Goal: Information Seeking & Learning: Check status

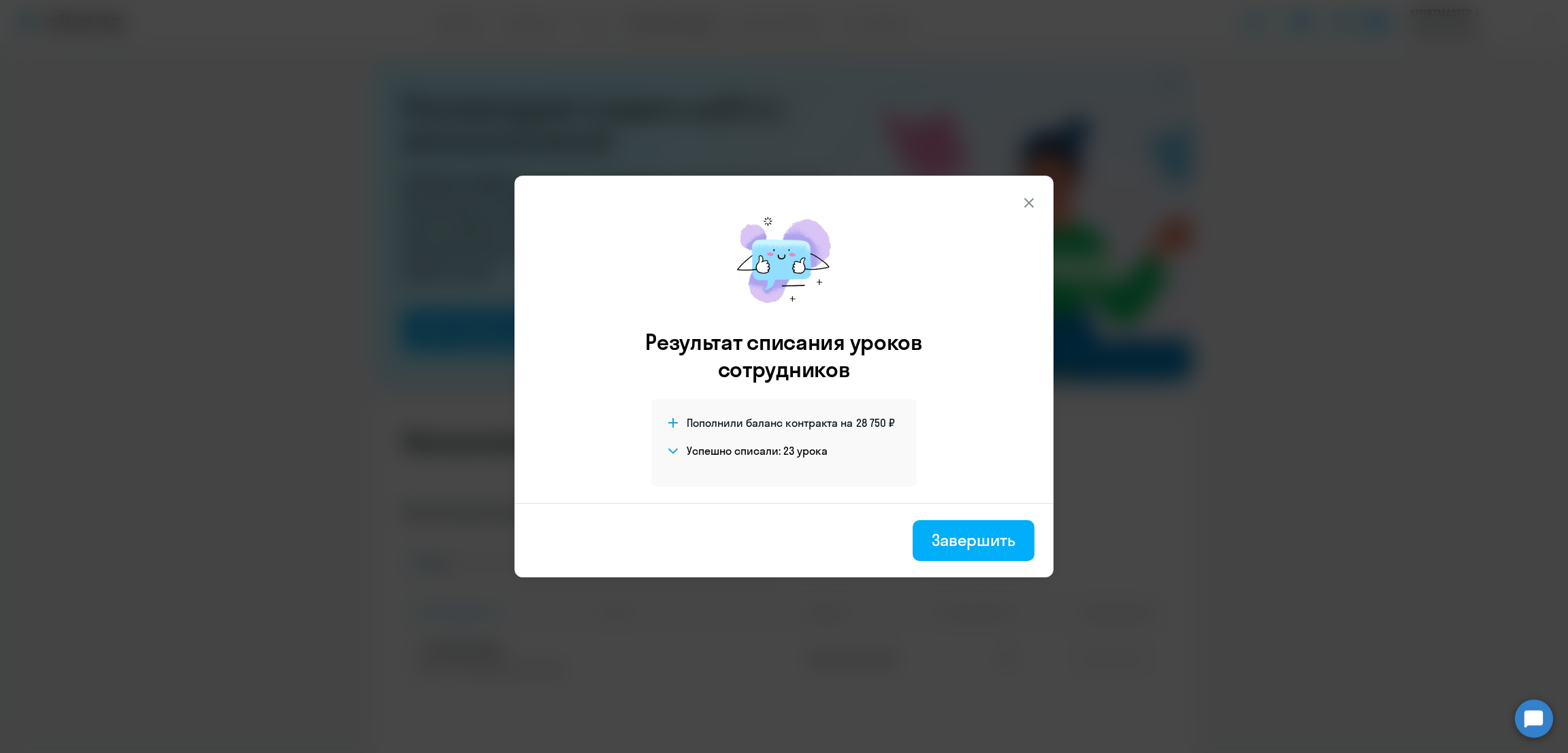
select select "10"
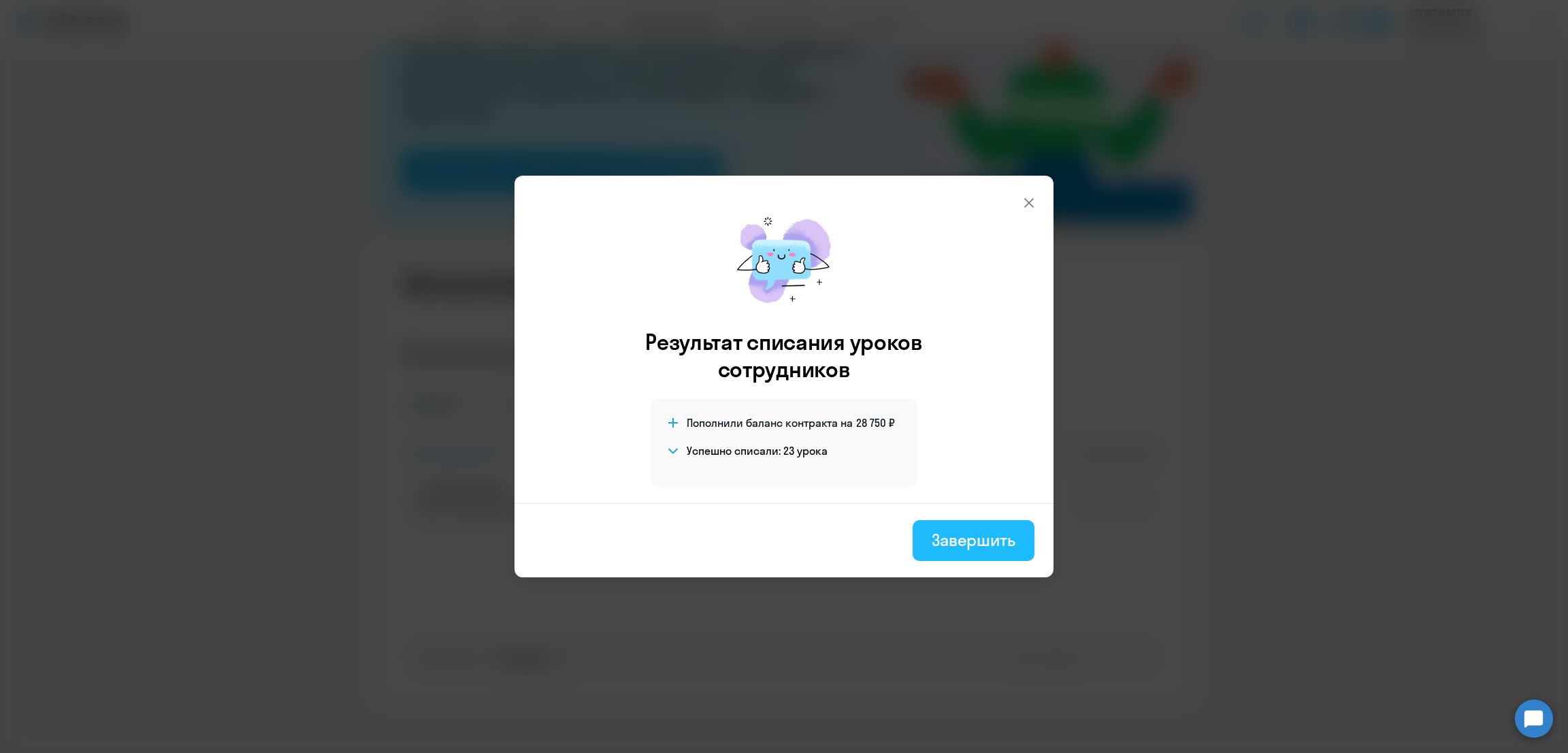
click at [961, 532] on div "Завершить" at bounding box center [973, 539] width 84 height 21
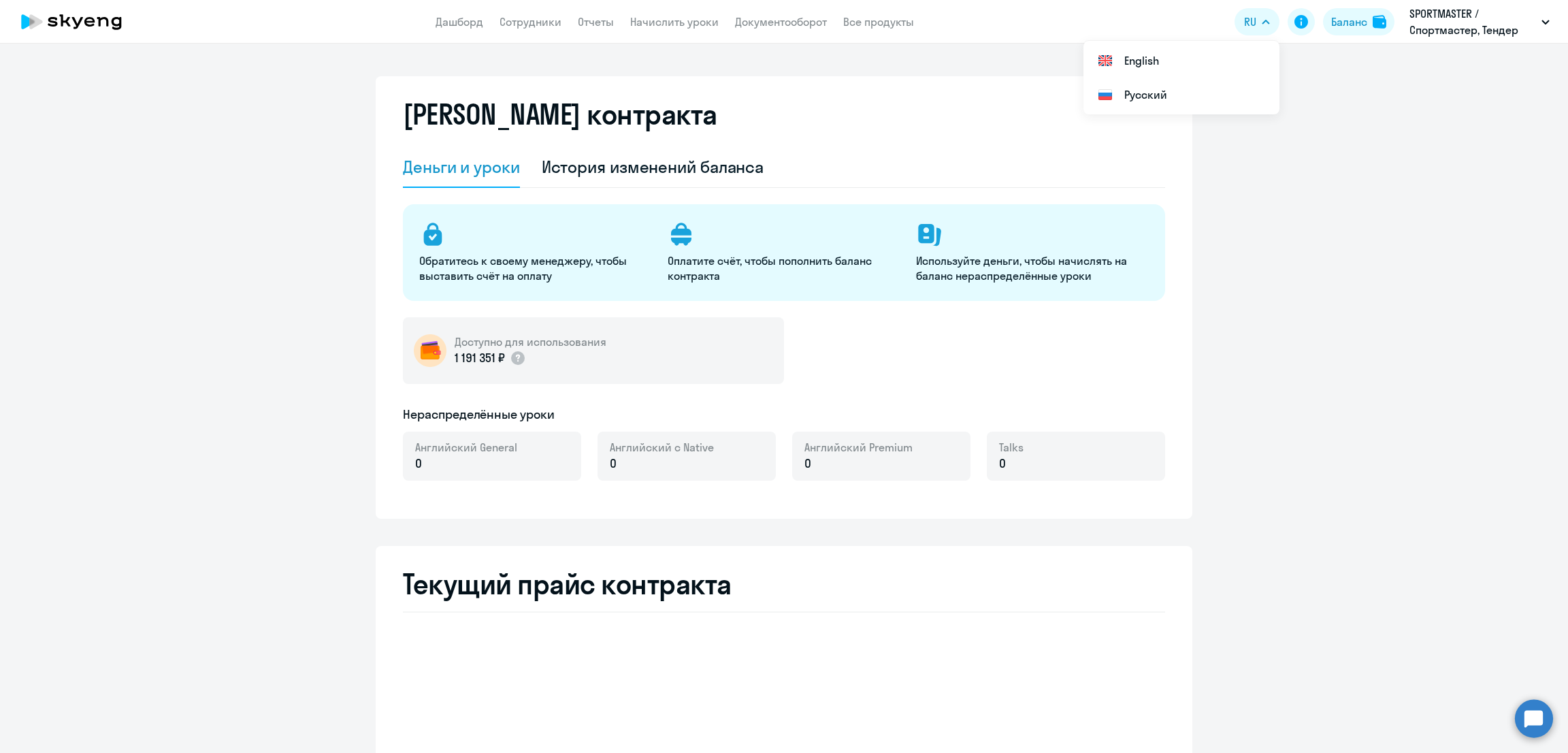
select select "english_adult_not_native_speaker"
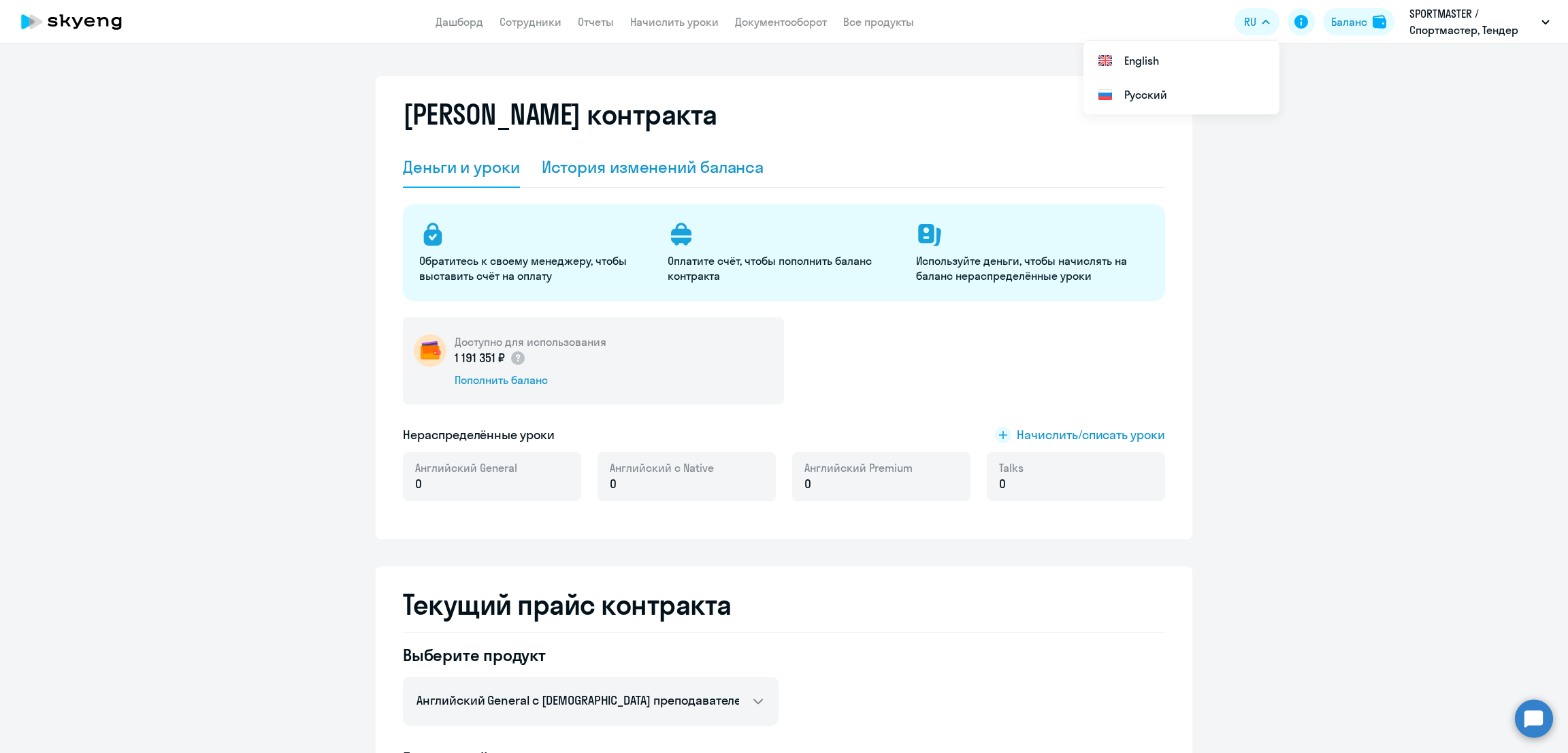
click at [634, 161] on div "История изменений баланса" at bounding box center [653, 166] width 223 height 21
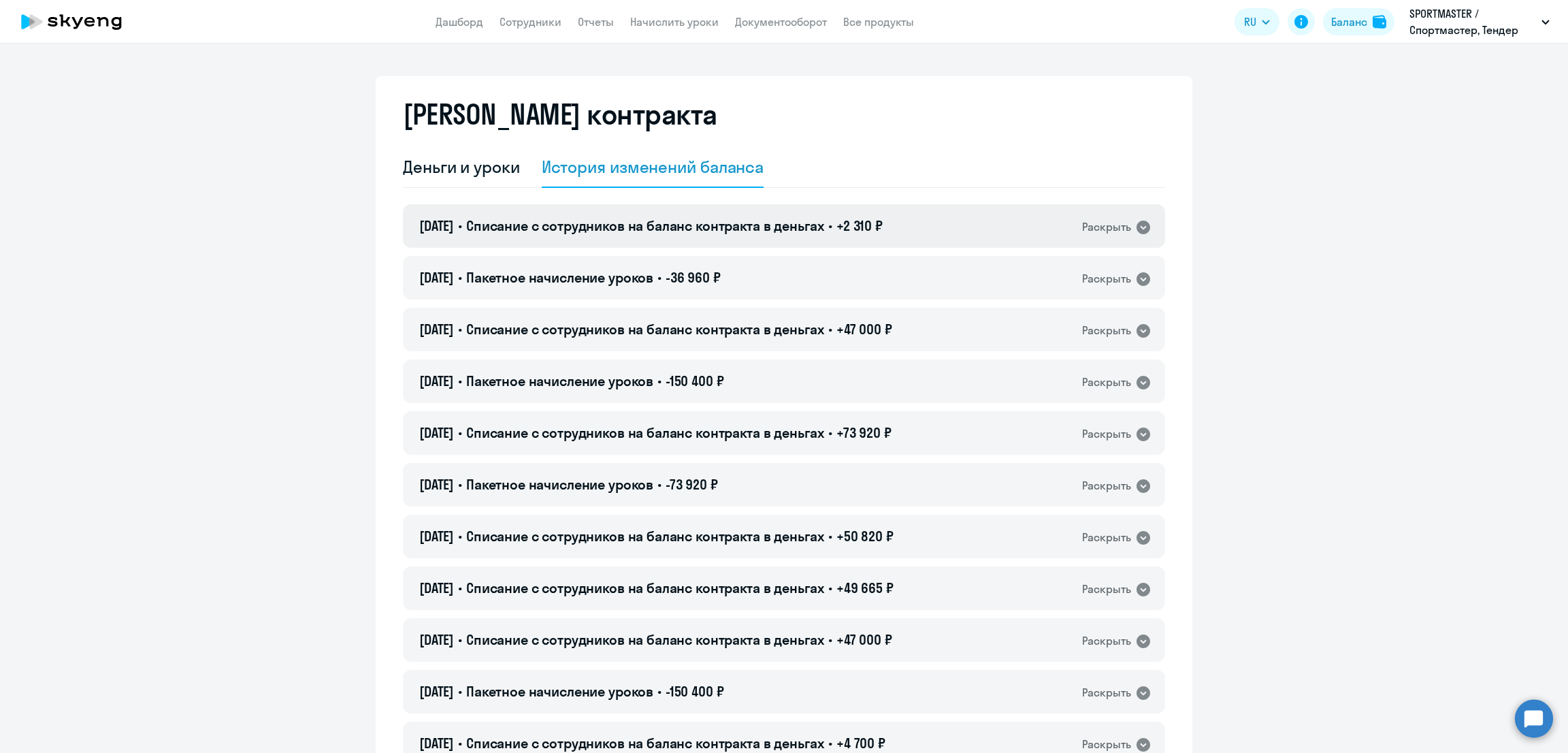
click at [719, 232] on span "Списание с сотрудников на баланс контракта в деньгах" at bounding box center [645, 225] width 358 height 17
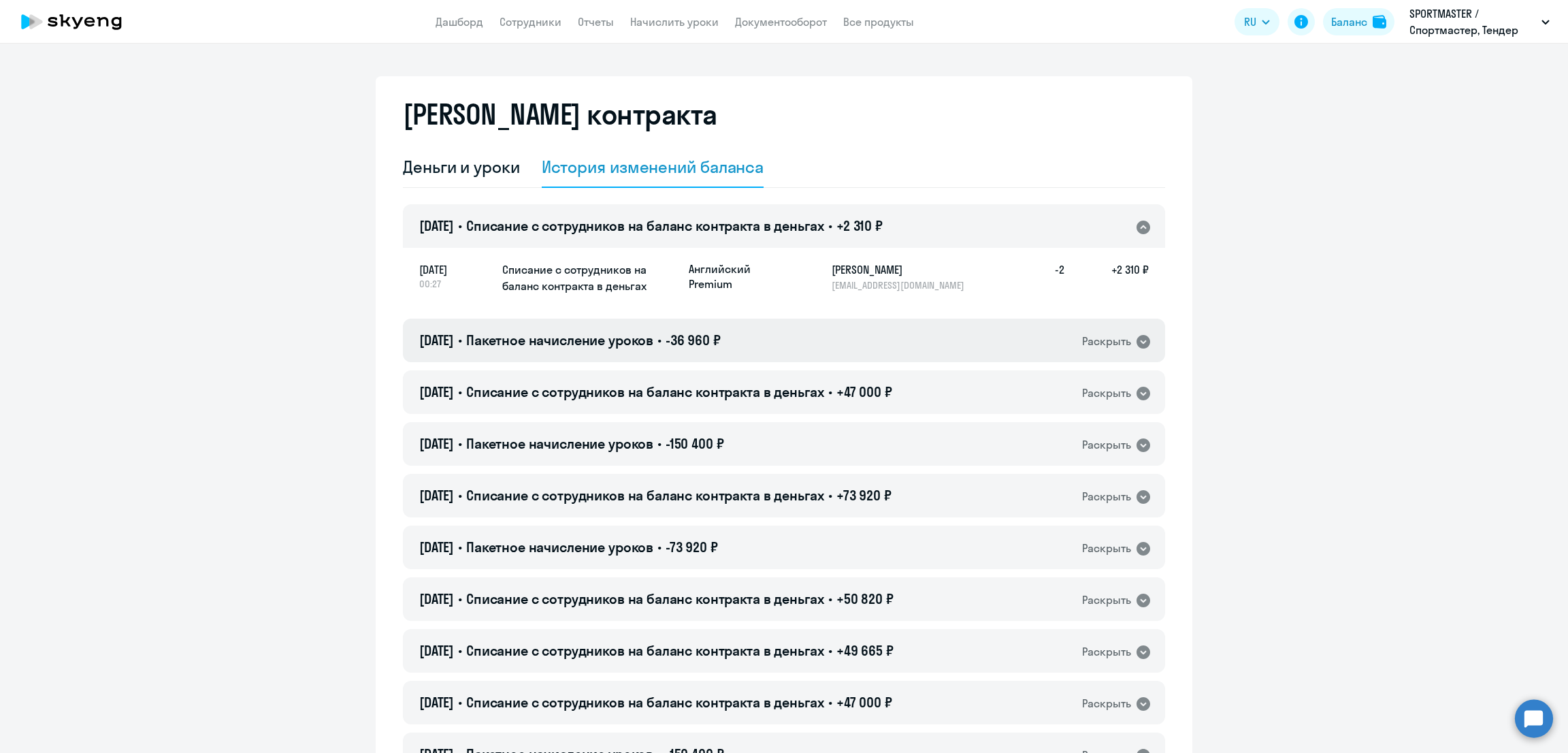
click at [577, 343] on span "Пакетное начисление уроков" at bounding box center [559, 340] width 187 height 17
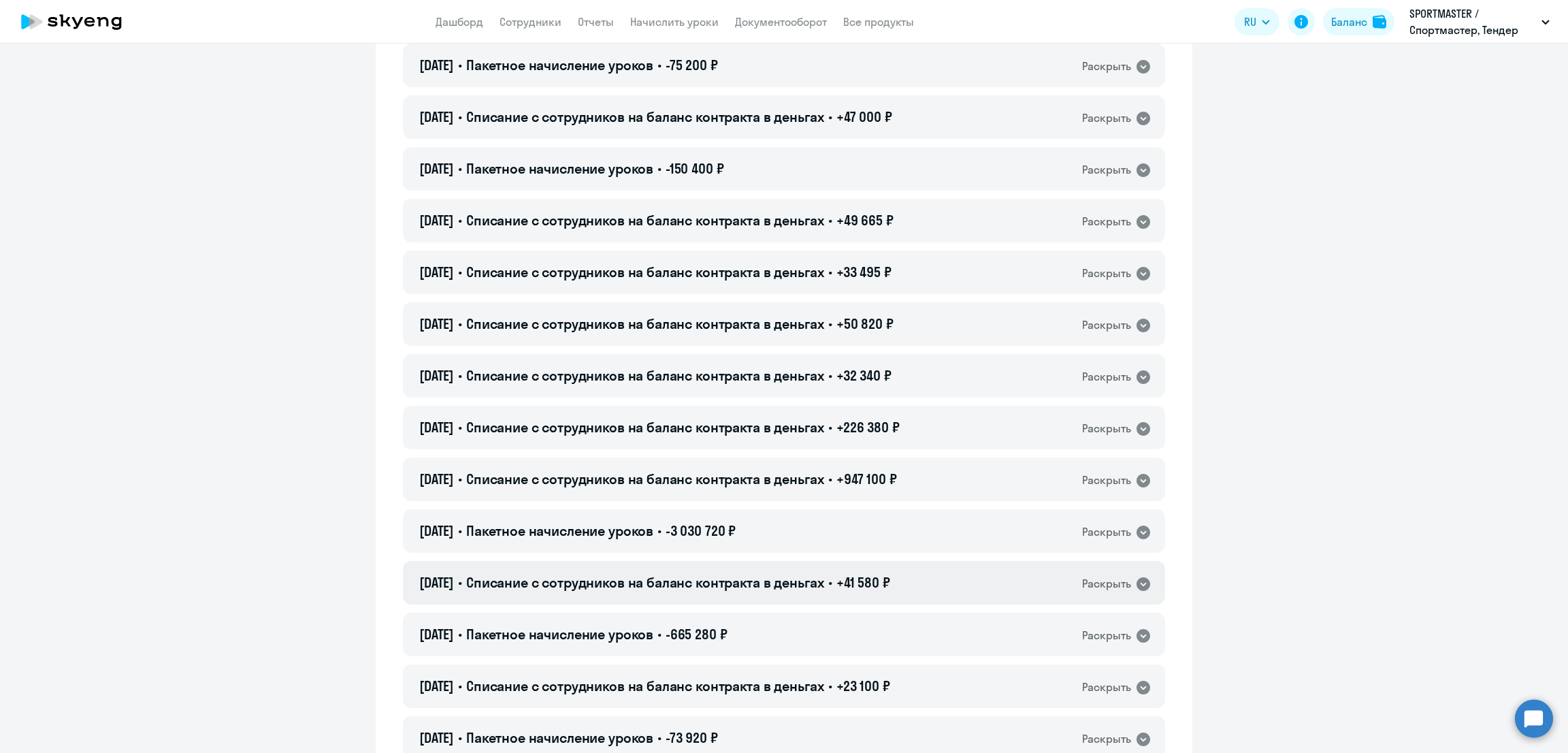
scroll to position [1191, 0]
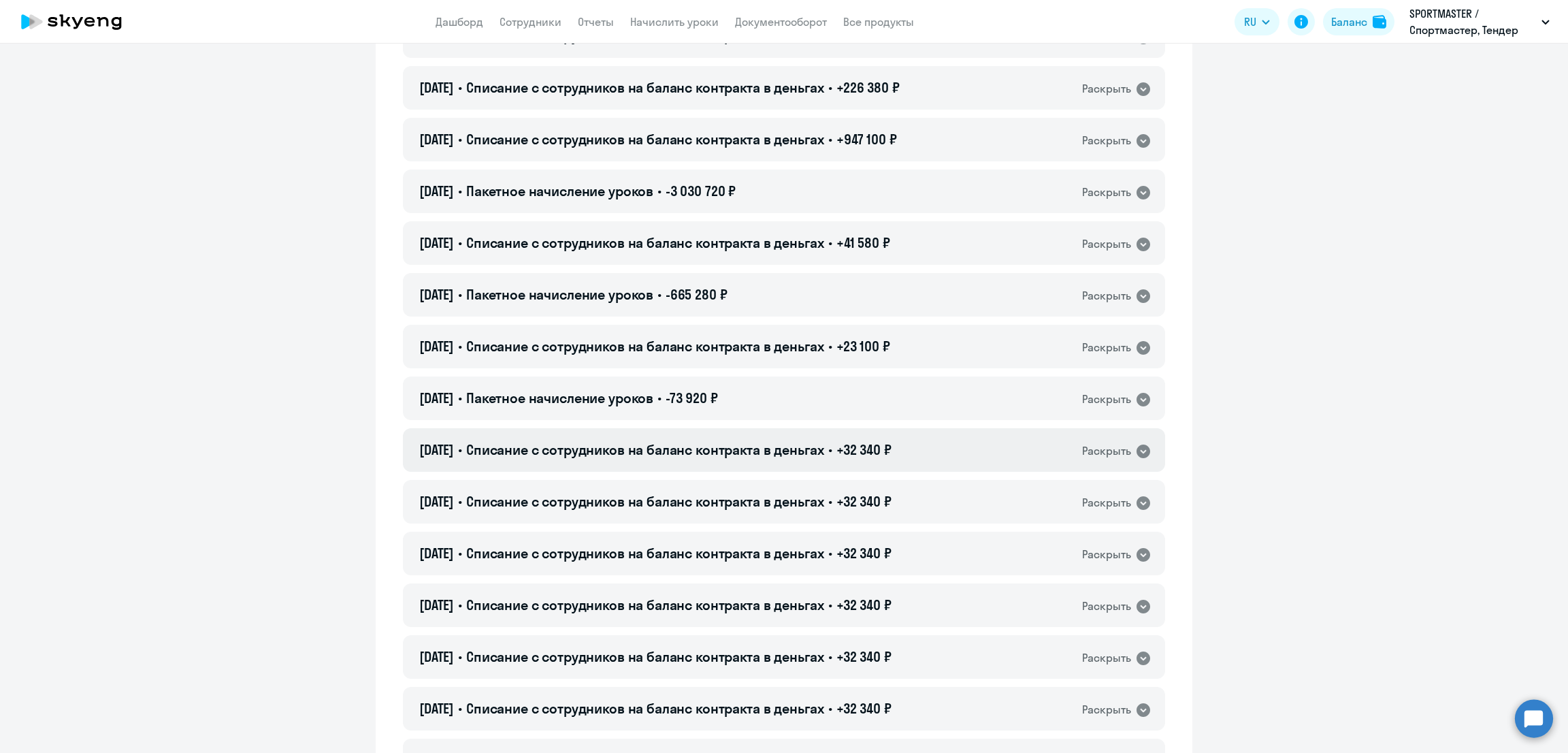
click at [680, 447] on span "Списание с сотрудников на баланс контракта в деньгах" at bounding box center [645, 449] width 358 height 17
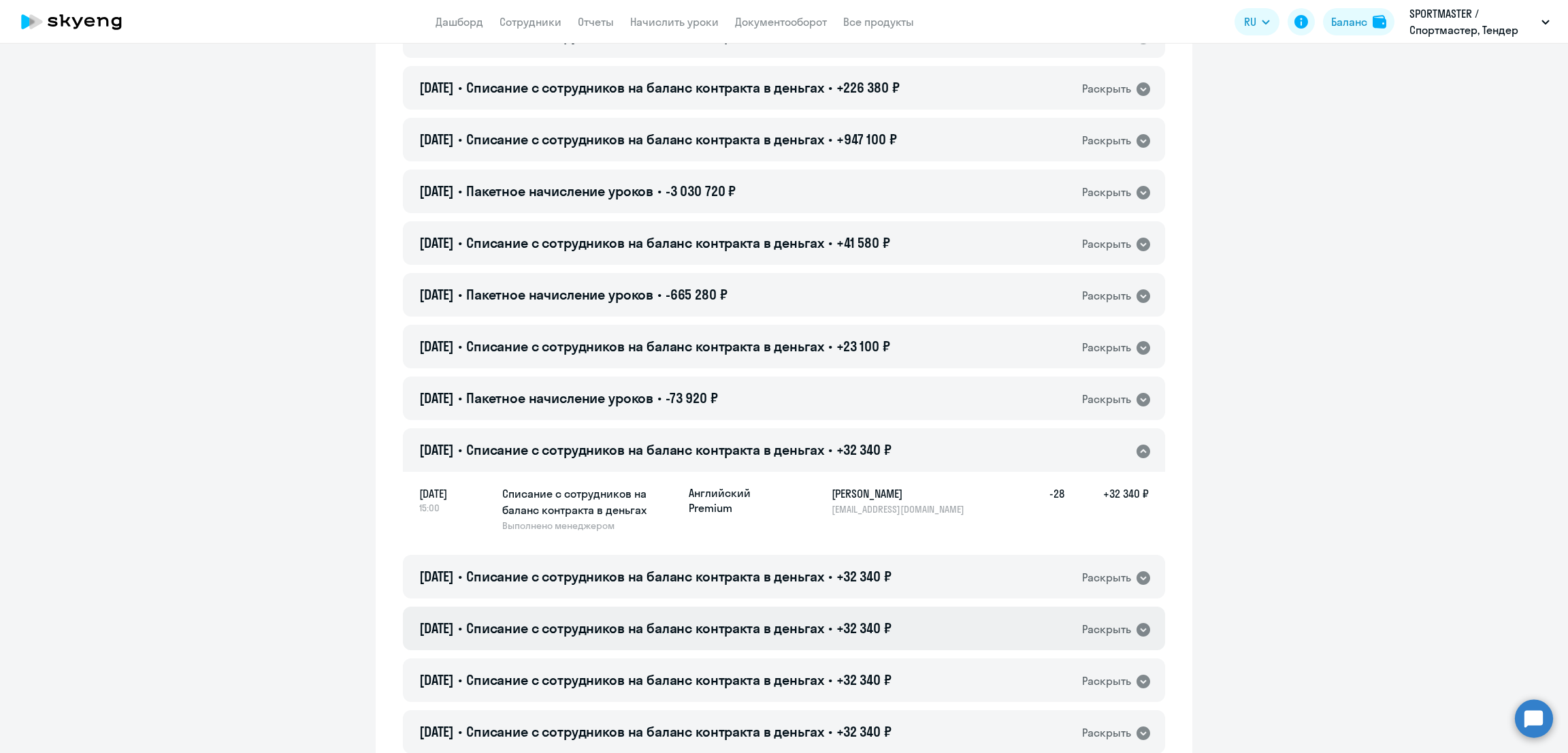
click at [781, 631] on span "Списание с сотрудников на баланс контракта в деньгах" at bounding box center [645, 628] width 358 height 17
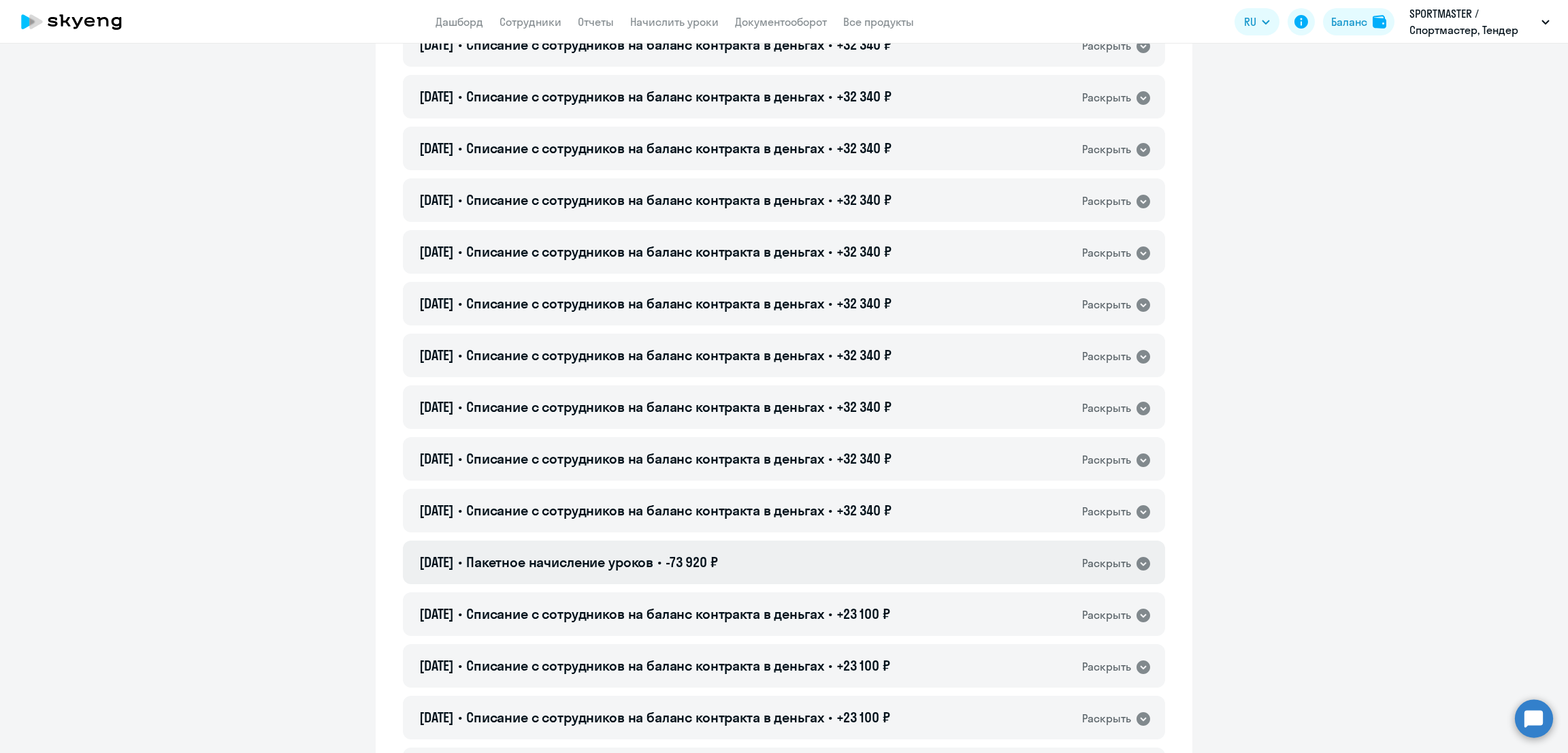
scroll to position [2211, 0]
click at [653, 552] on span "Пакетное начисление уроков" at bounding box center [559, 561] width 187 height 17
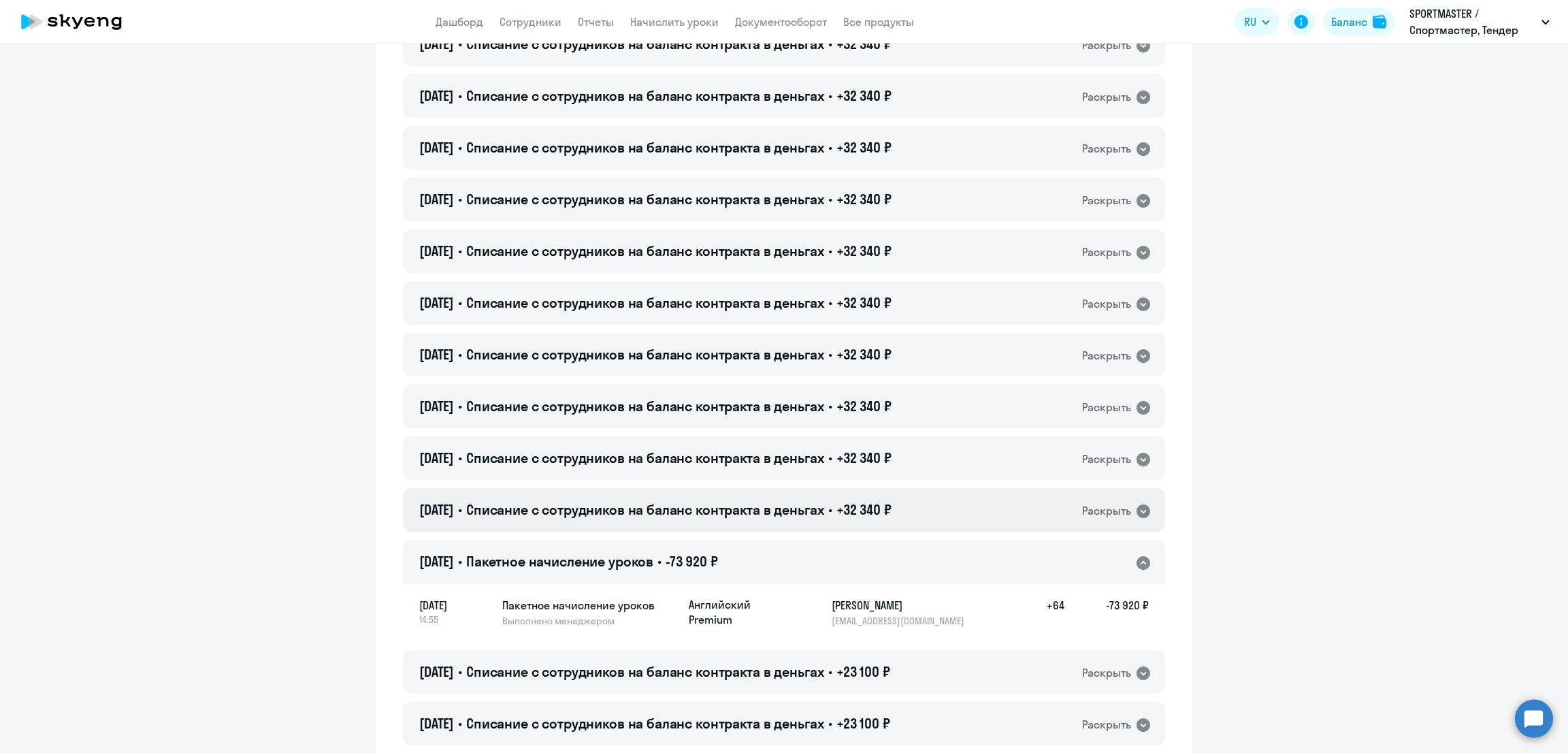
click at [738, 505] on span "Списание с сотрудников на баланс контракта в деньгах" at bounding box center [645, 509] width 358 height 17
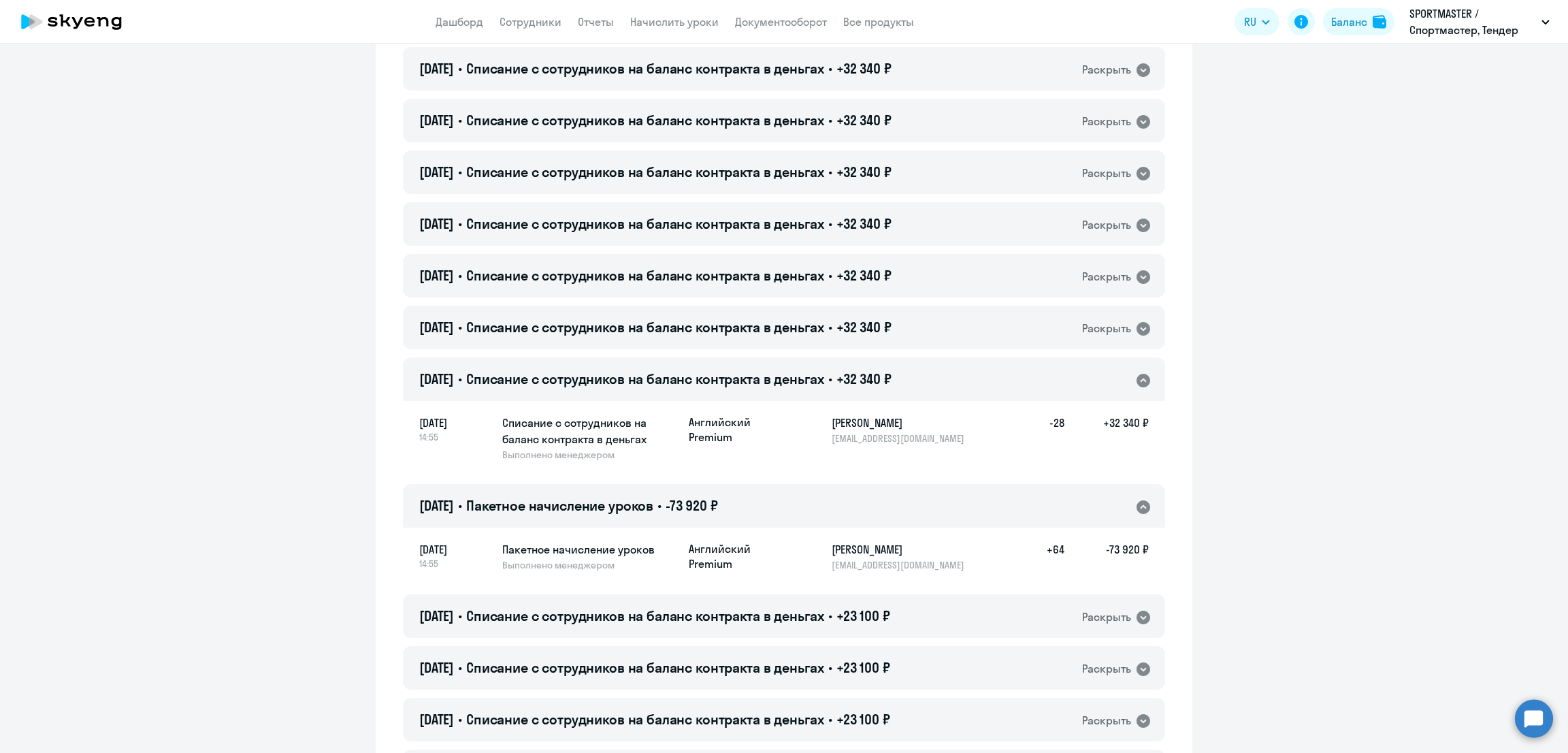
scroll to position [2382, 0]
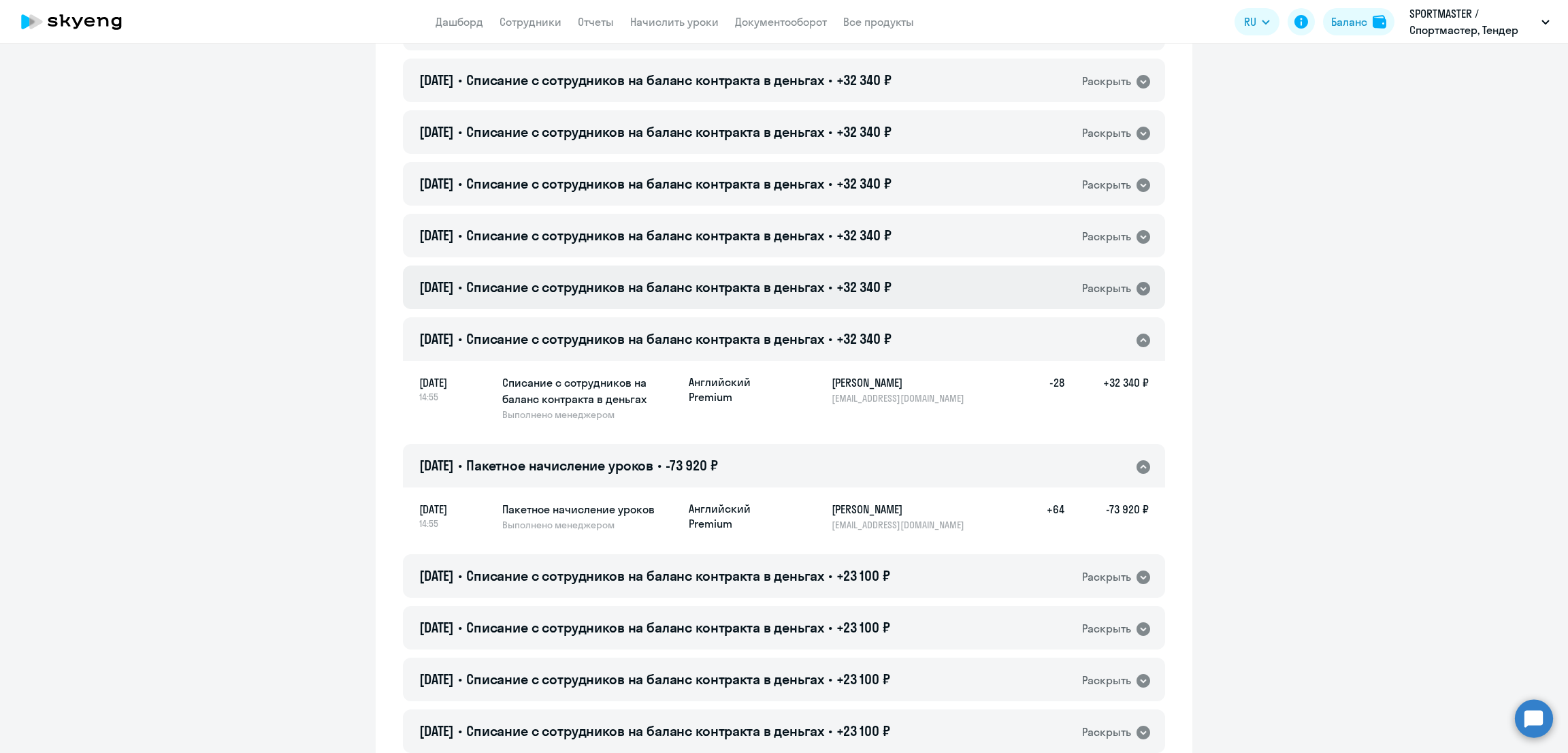
click at [637, 291] on span "Списание с сотрудников на баланс контракта в деньгах" at bounding box center [645, 287] width 358 height 17
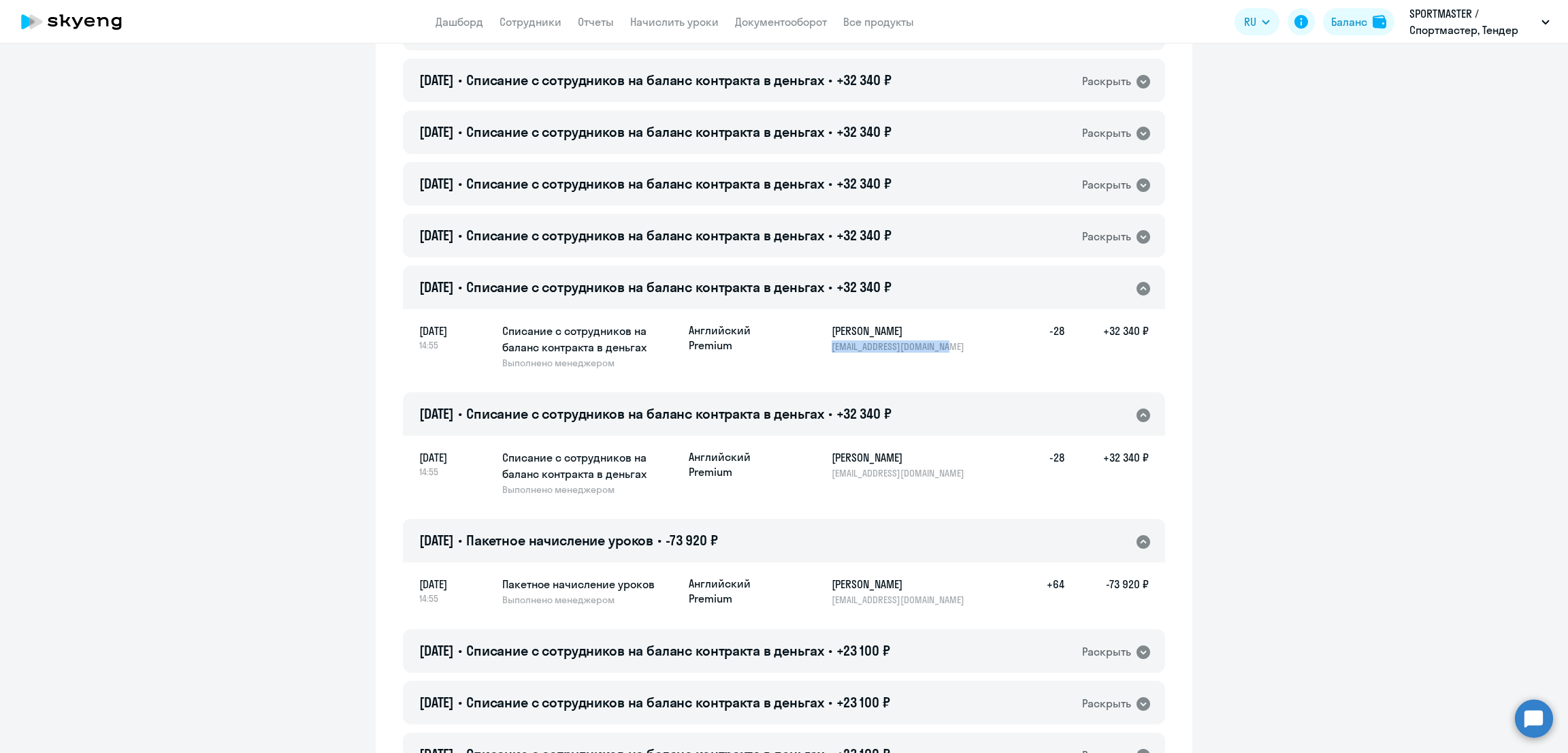
drag, startPoint x: 823, startPoint y: 345, endPoint x: 984, endPoint y: 342, distance: 161.0
click at [984, 342] on div "Английский Premium Захарова Ольга ozakharova@sportmaster.ru -28 +32 340 ₽" at bounding box center [918, 337] width 460 height 30
copy p "ozakharova@sportmaster.ru"
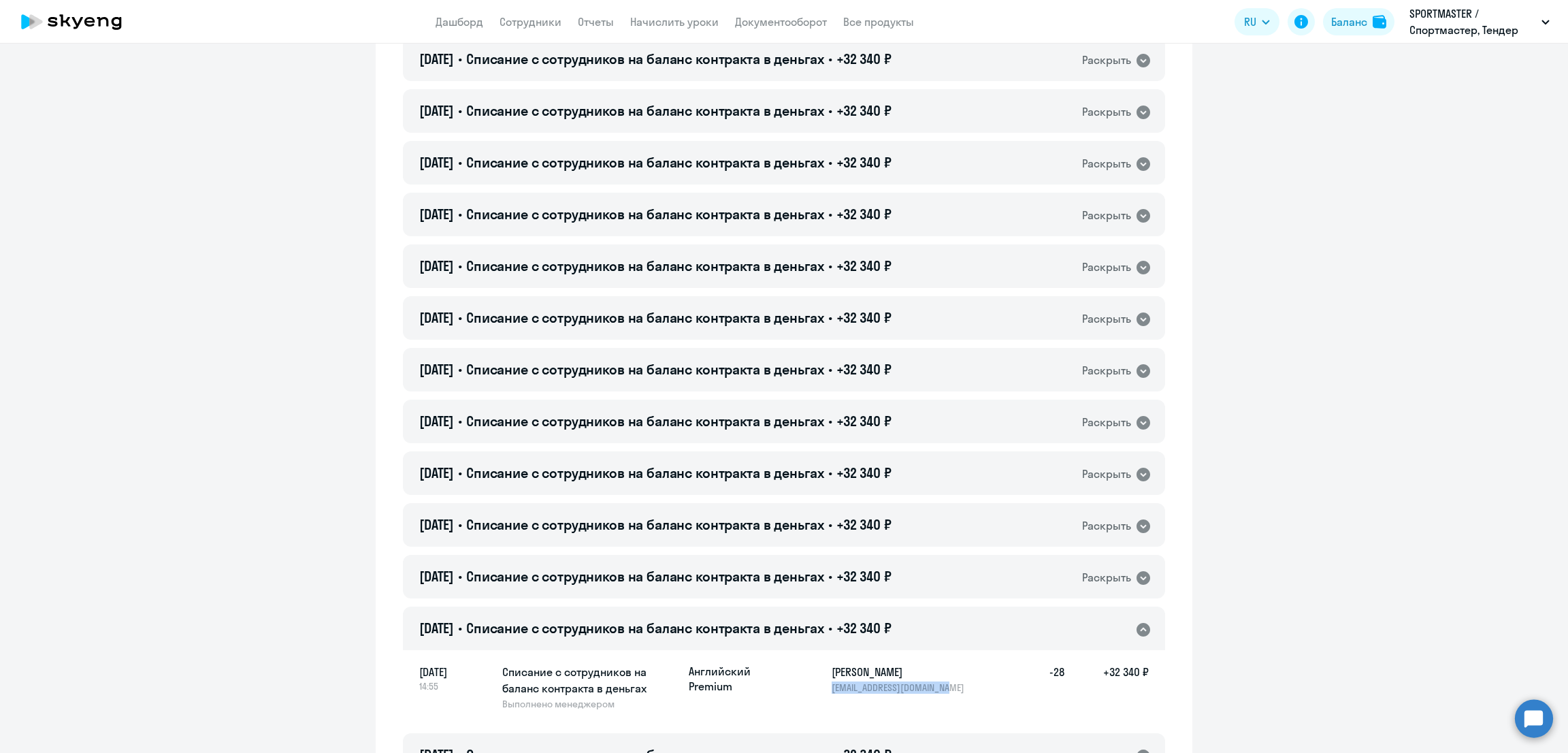
scroll to position [2722, 0]
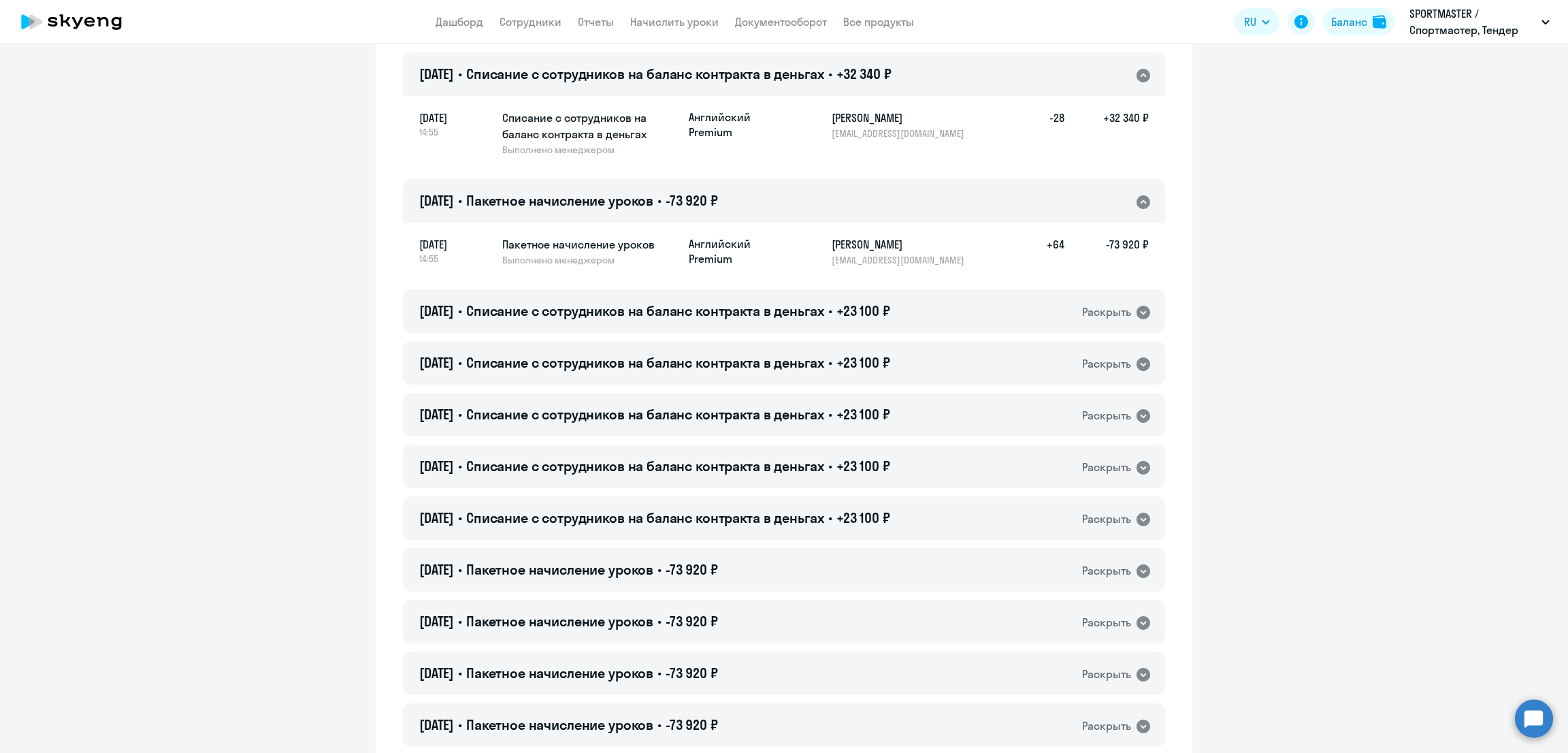
click at [648, 200] on span "Пакетное начисление уроков" at bounding box center [559, 201] width 187 height 17
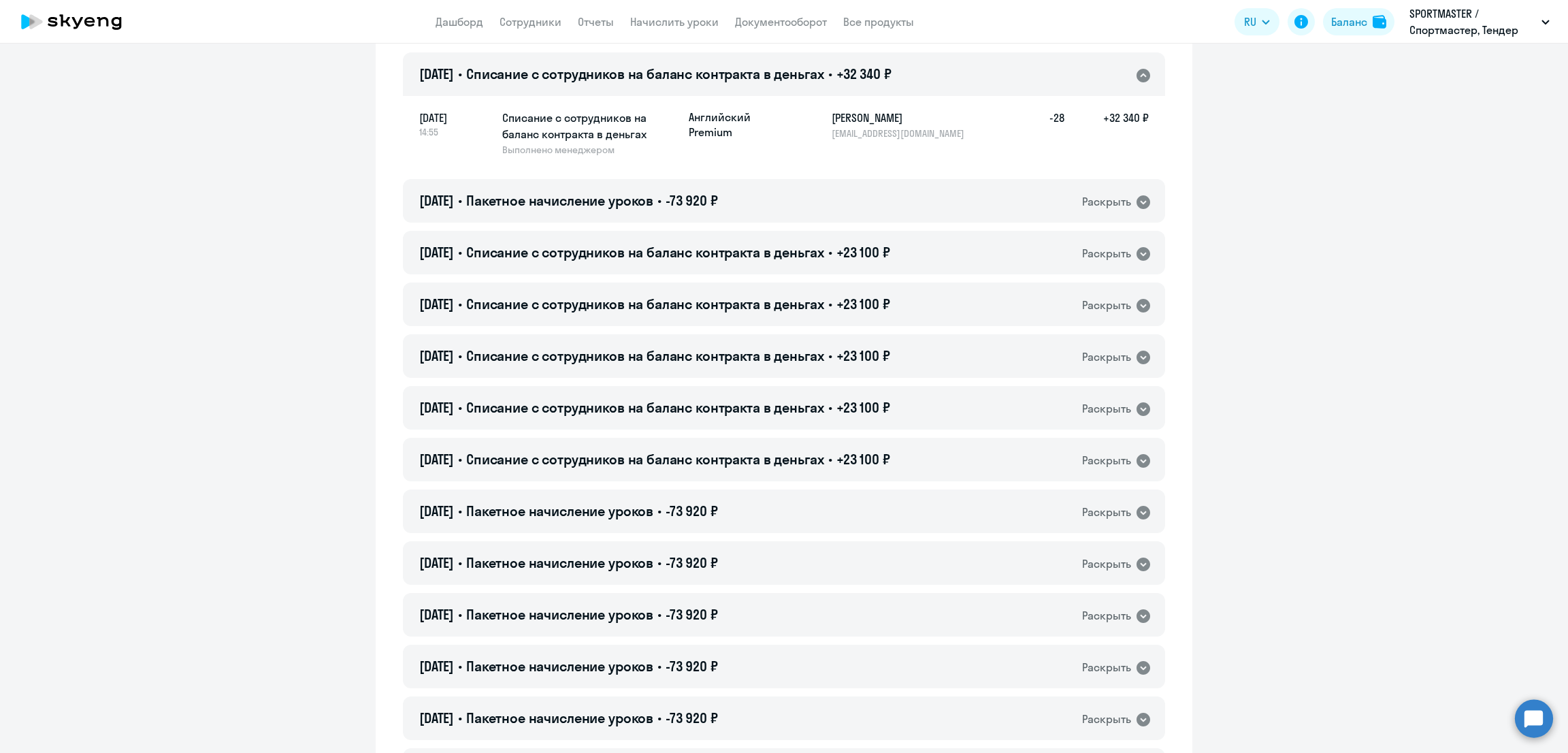
click at [606, 86] on div "09.09.2025 • Списание с сотрудников на баланс контракта в деньгах • +32 340 ₽ Р…" at bounding box center [784, 74] width 762 height 44
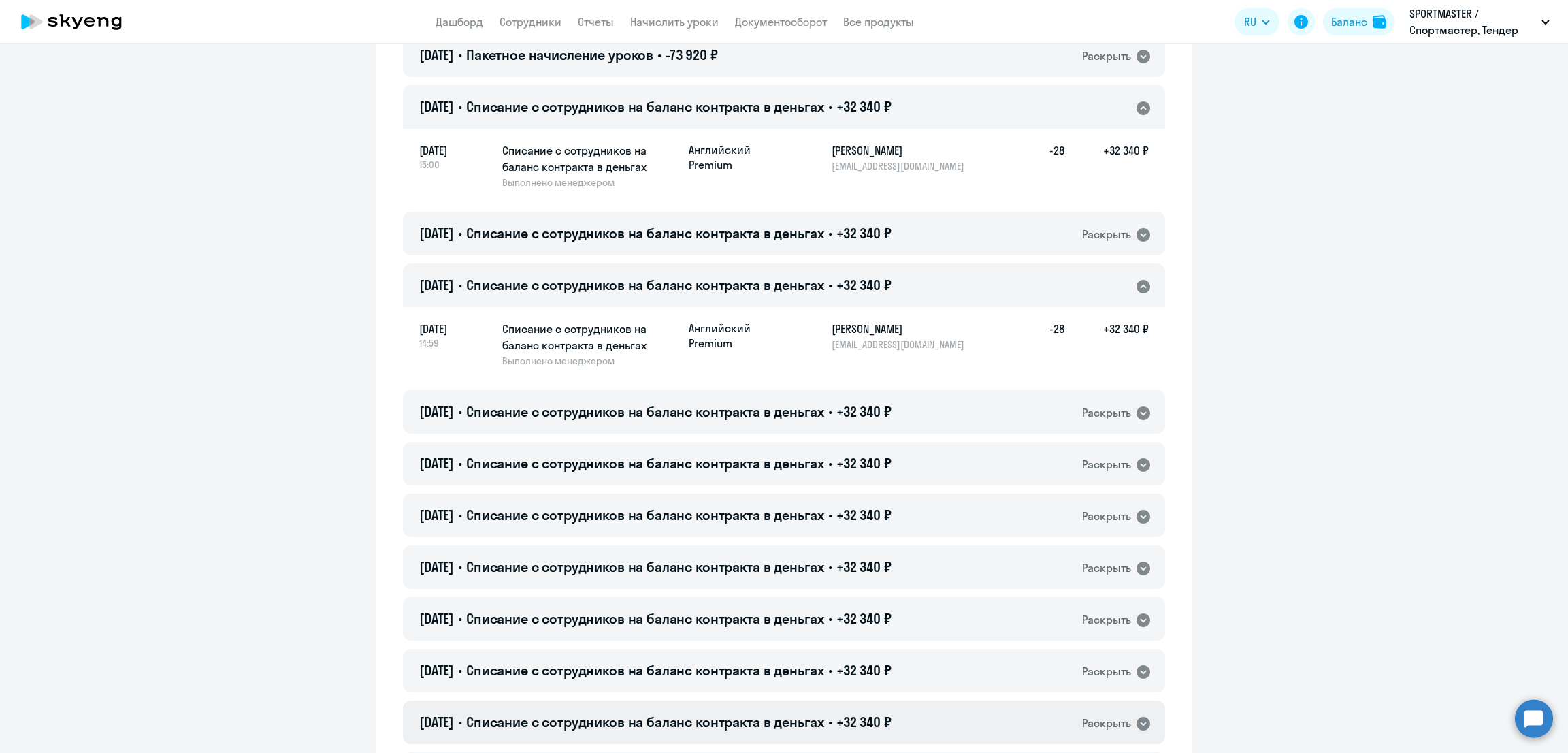
scroll to position [1532, 0]
click at [488, 413] on span "Списание с сотрудников на баланс контракта в деньгах" at bounding box center [645, 413] width 358 height 17
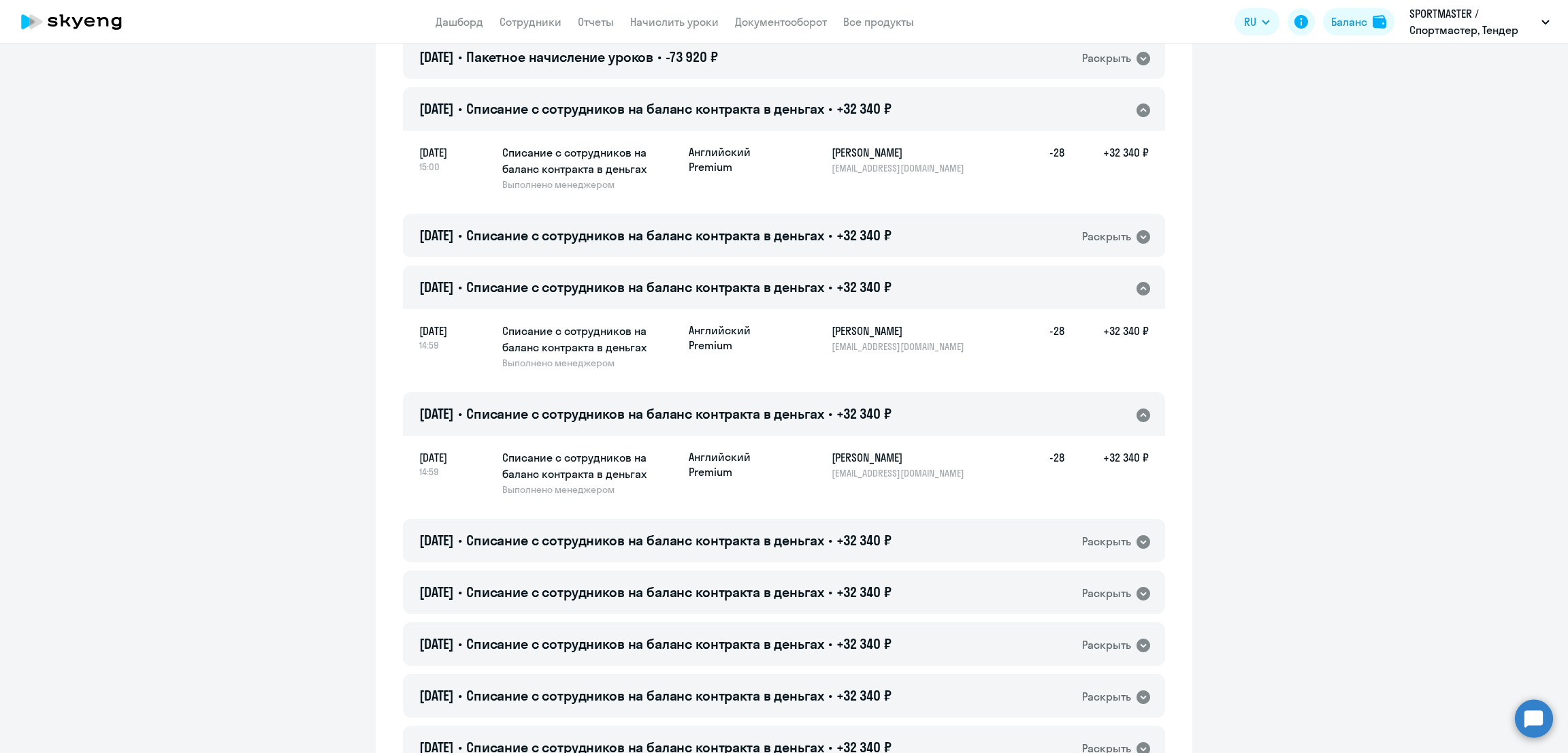
click at [488, 413] on span "Списание с сотрудников на баланс контракта в деньгах" at bounding box center [645, 413] width 358 height 17
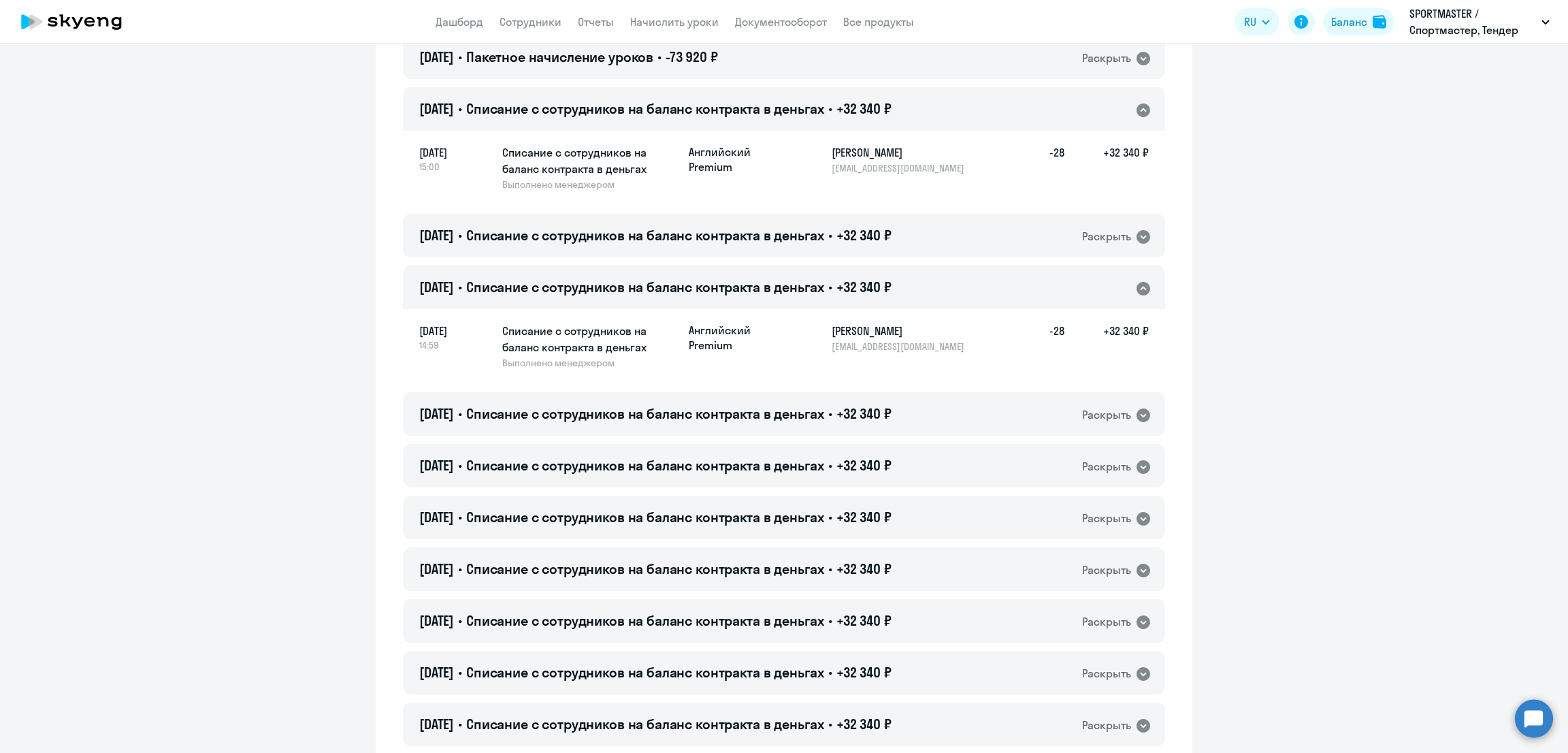
click at [485, 294] on span "Списание с сотрудников на баланс контракта в деньгах" at bounding box center [645, 287] width 358 height 17
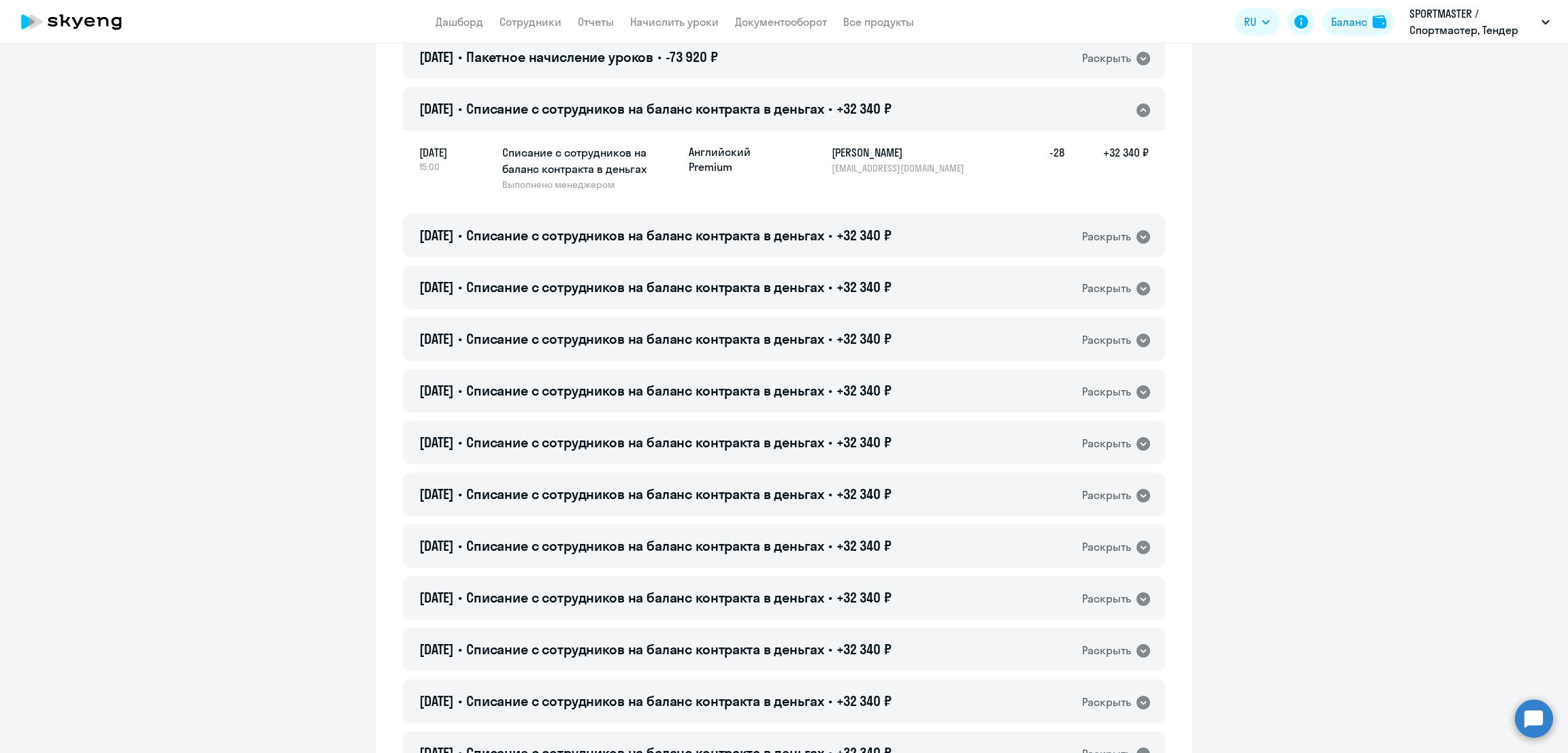
click at [500, 112] on span "Списание с сотрудников на баланс контракта в деньгах" at bounding box center [645, 109] width 358 height 17
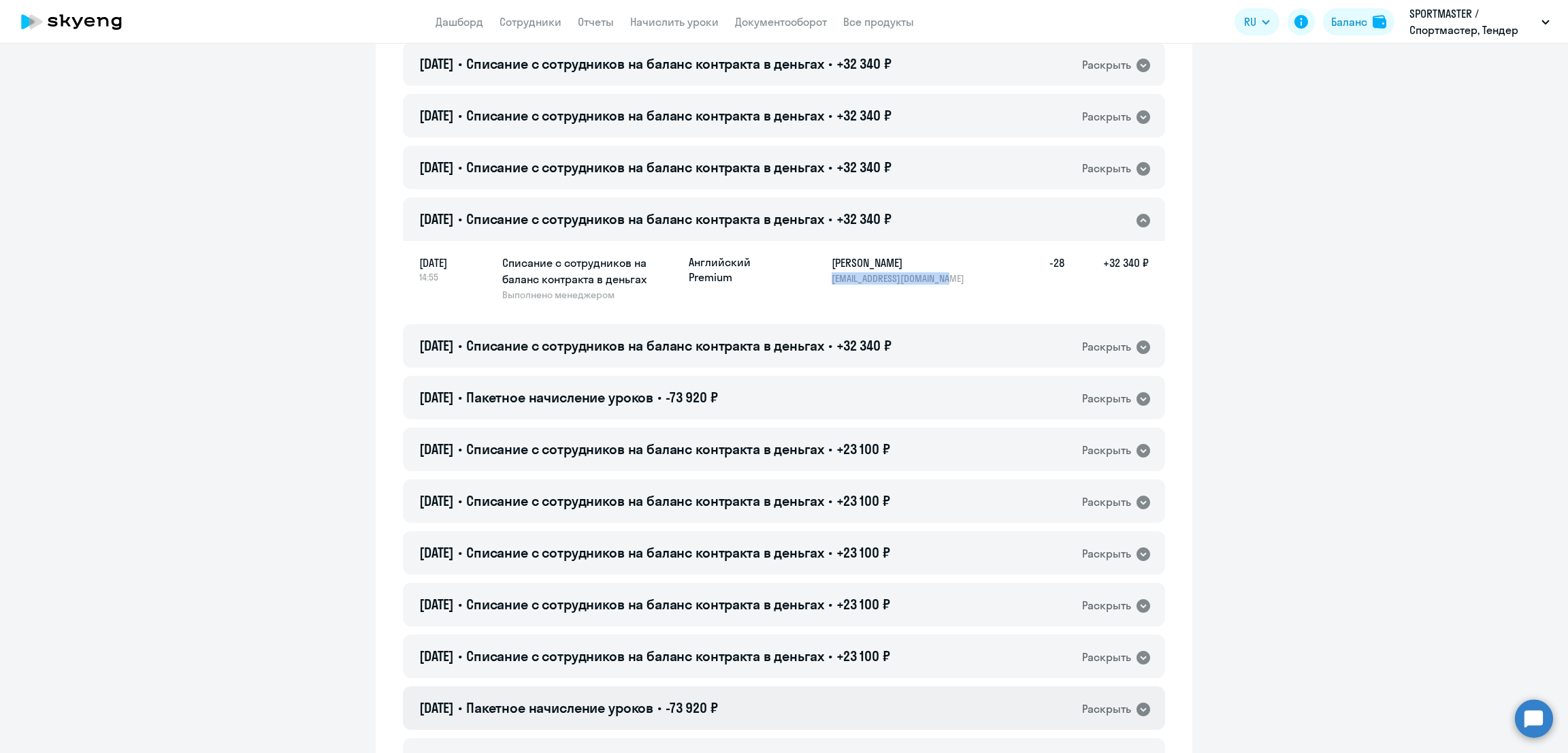
scroll to position [2382, 0]
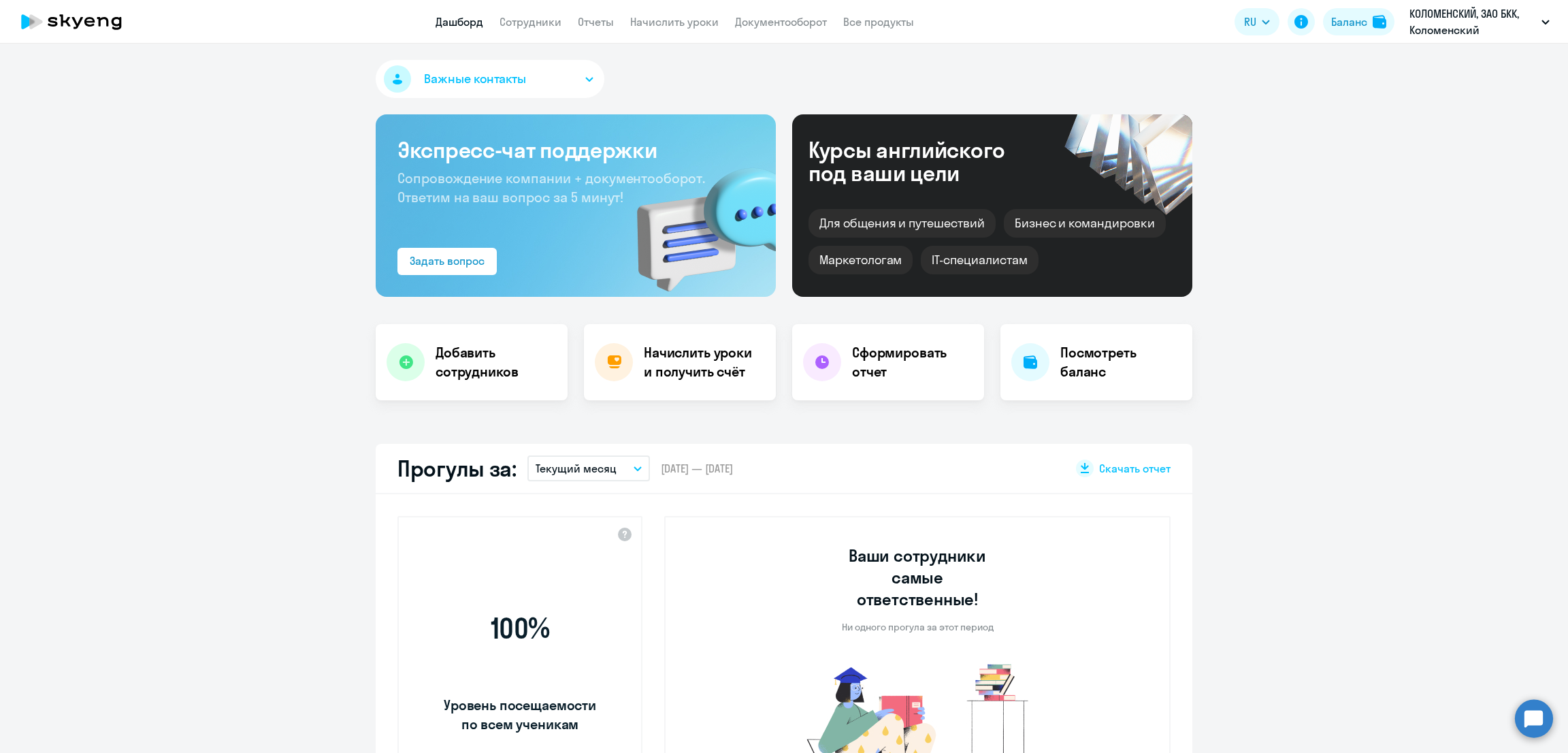
select select "30"
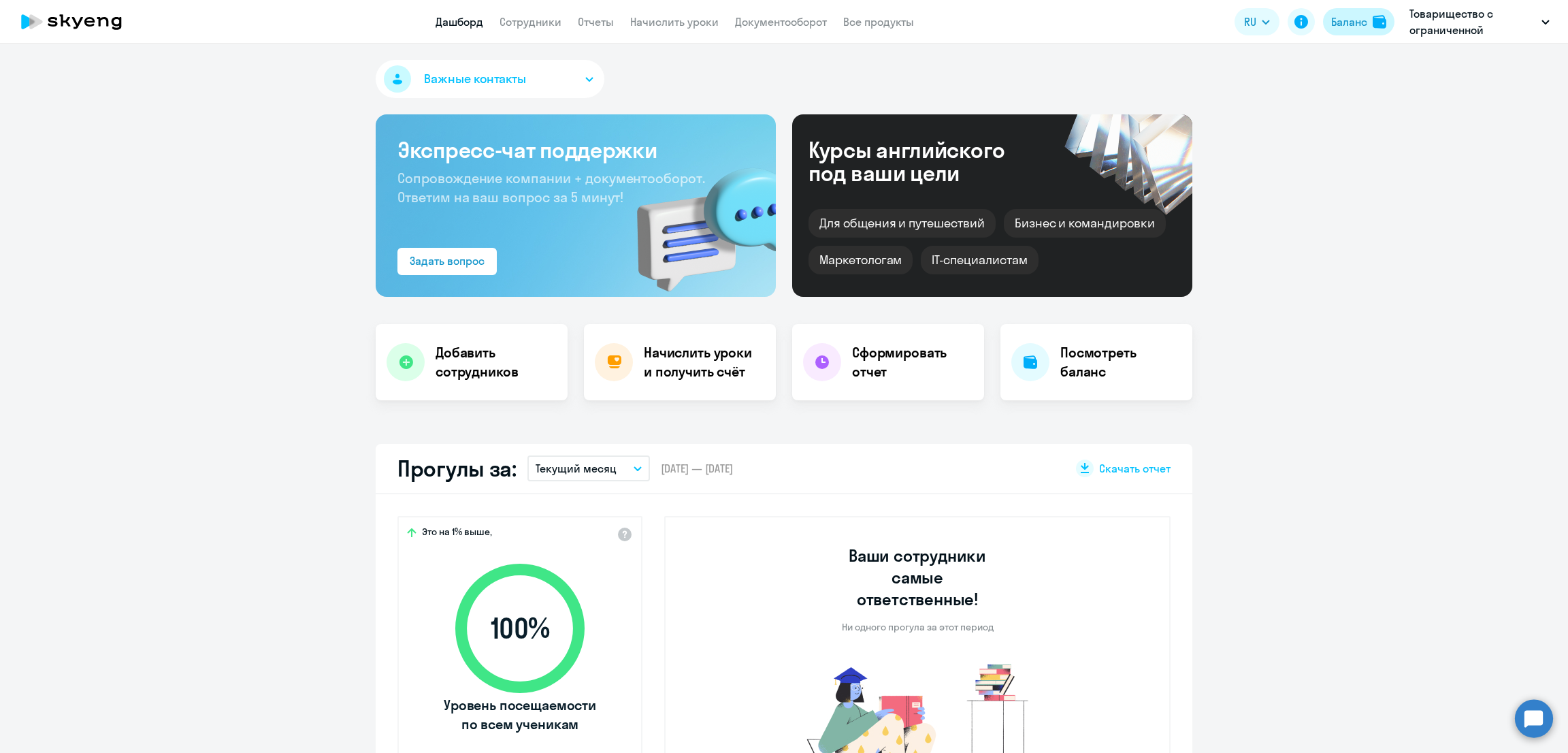
click at [1334, 24] on div "Баланс" at bounding box center [1349, 22] width 36 height 17
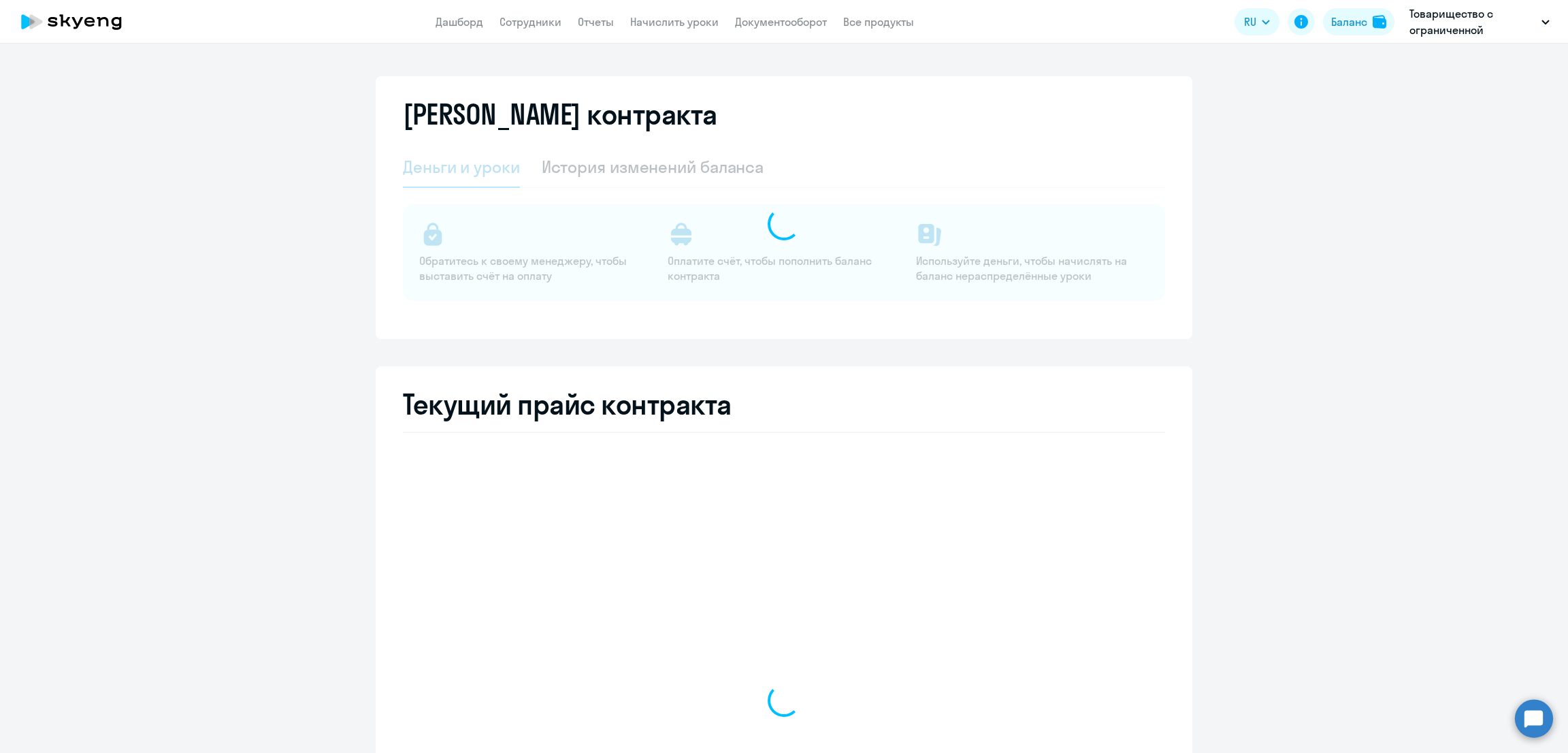
select select "english_adult_not_native_speaker"
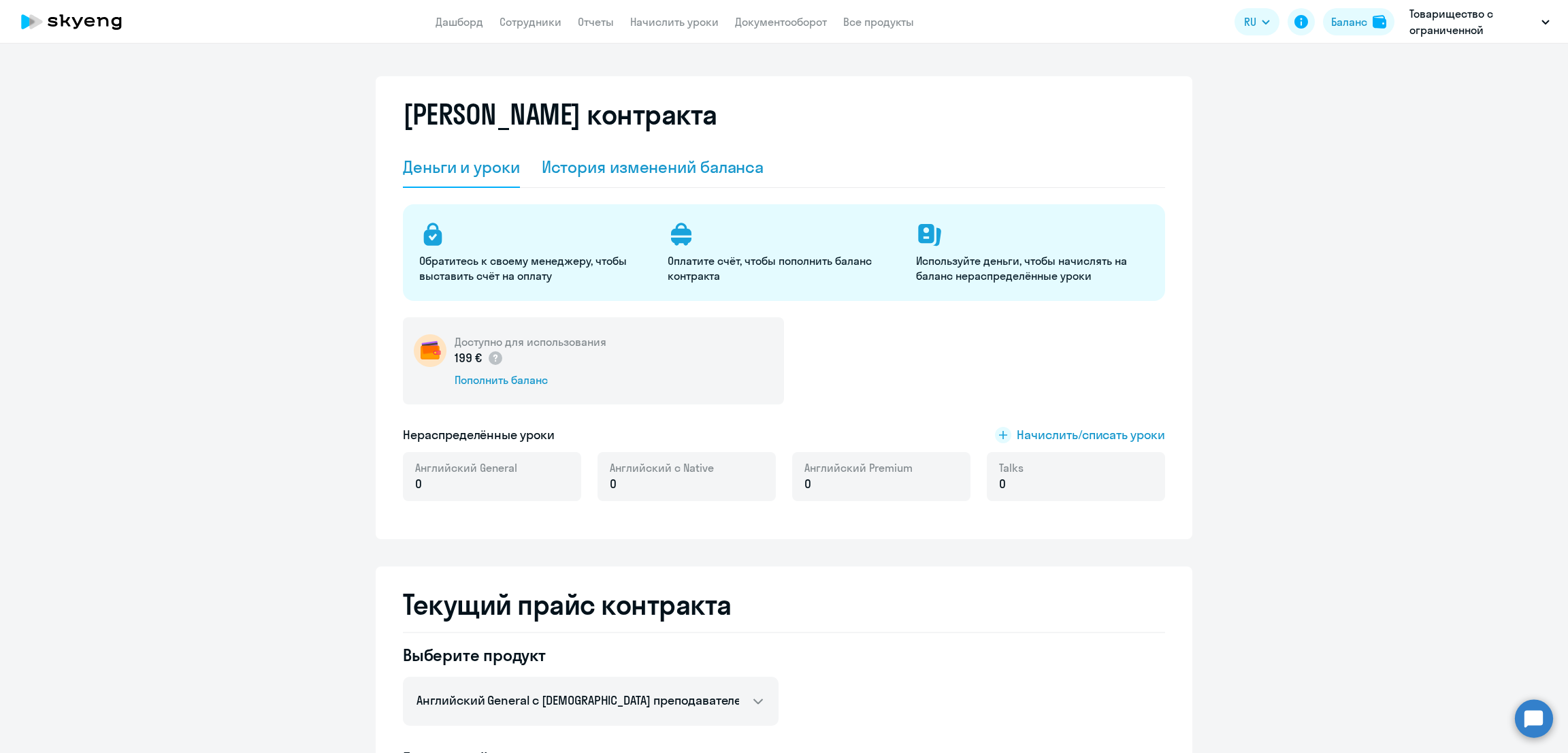
click at [606, 176] on div "История изменений баланса" at bounding box center [653, 166] width 223 height 21
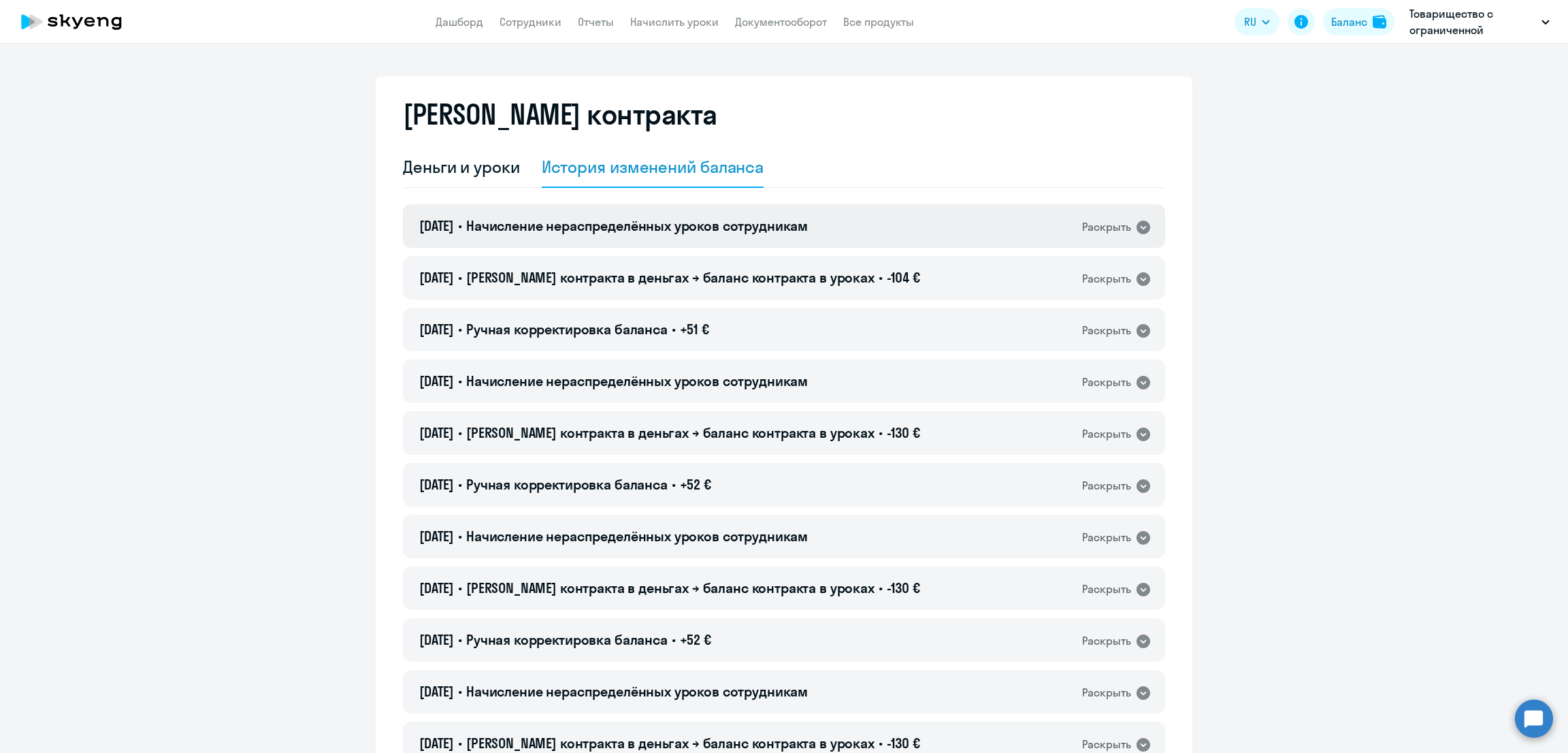
click at [505, 224] on span "Начисление нераспределённых уроков сотрудникам" at bounding box center [637, 225] width 342 height 17
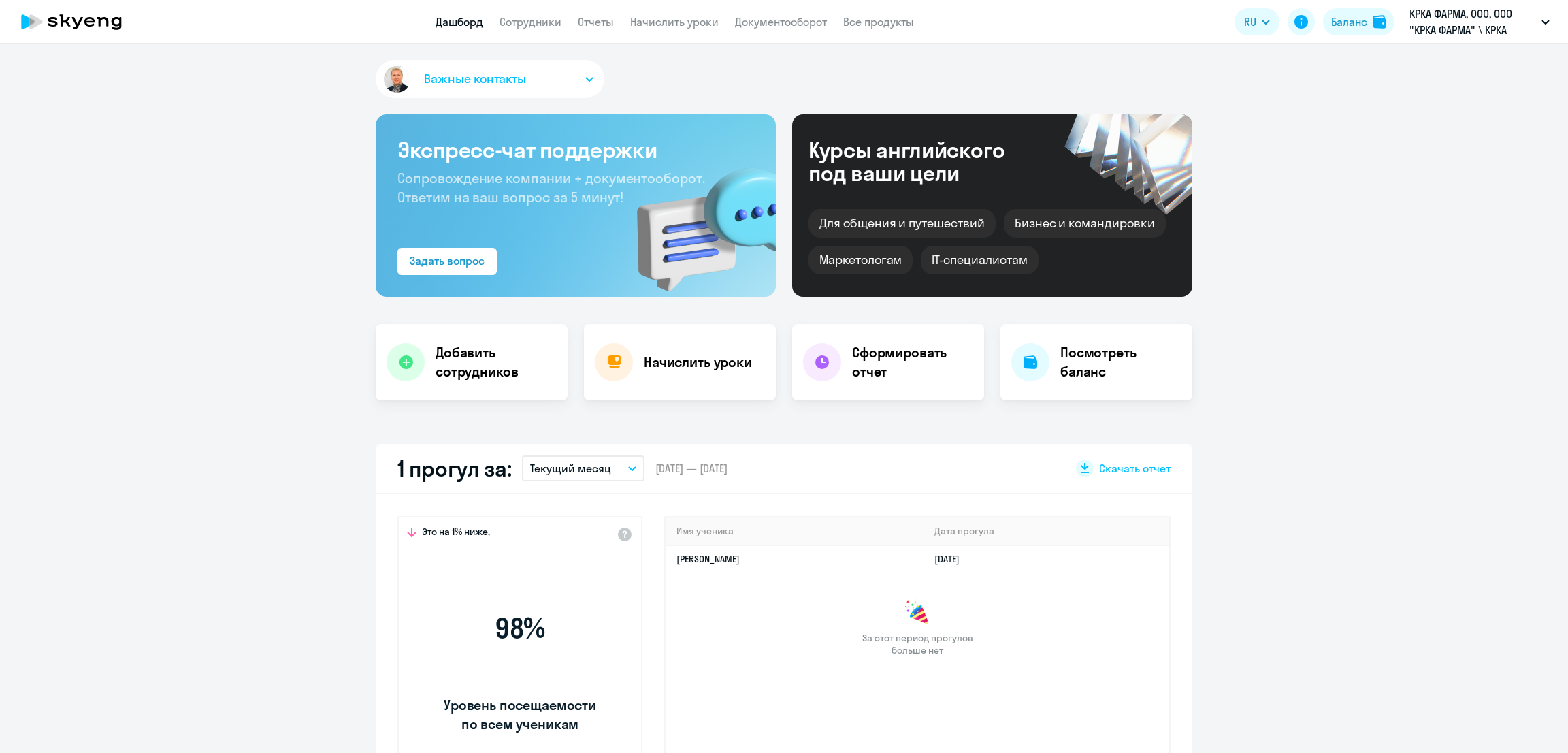
select select "30"
click at [524, 29] on app-menu-item-link "Сотрудники" at bounding box center [530, 22] width 62 height 17
click at [526, 22] on link "Сотрудники" at bounding box center [530, 22] width 62 height 14
select select "30"
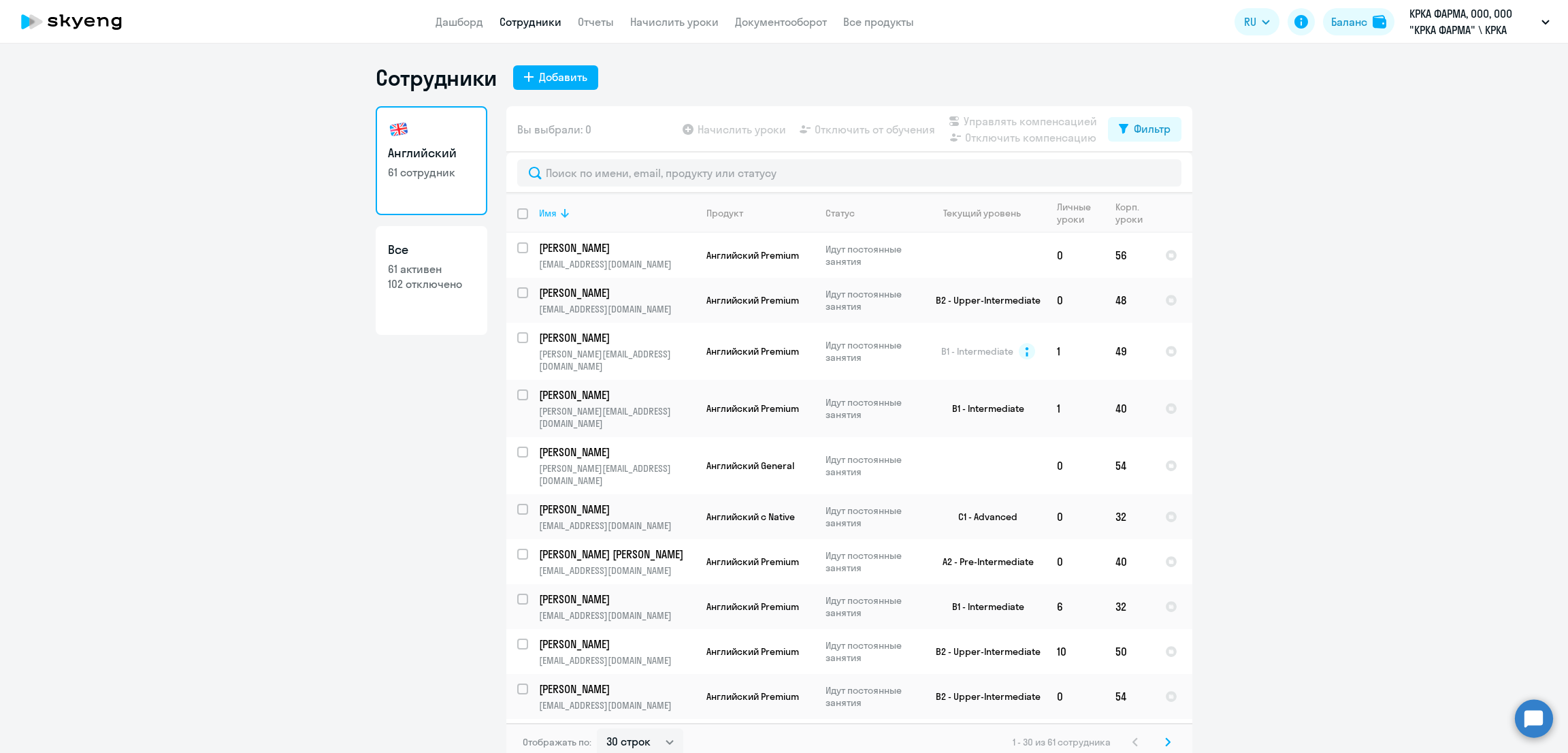
click at [557, 214] on icon at bounding box center [565, 213] width 17 height 17
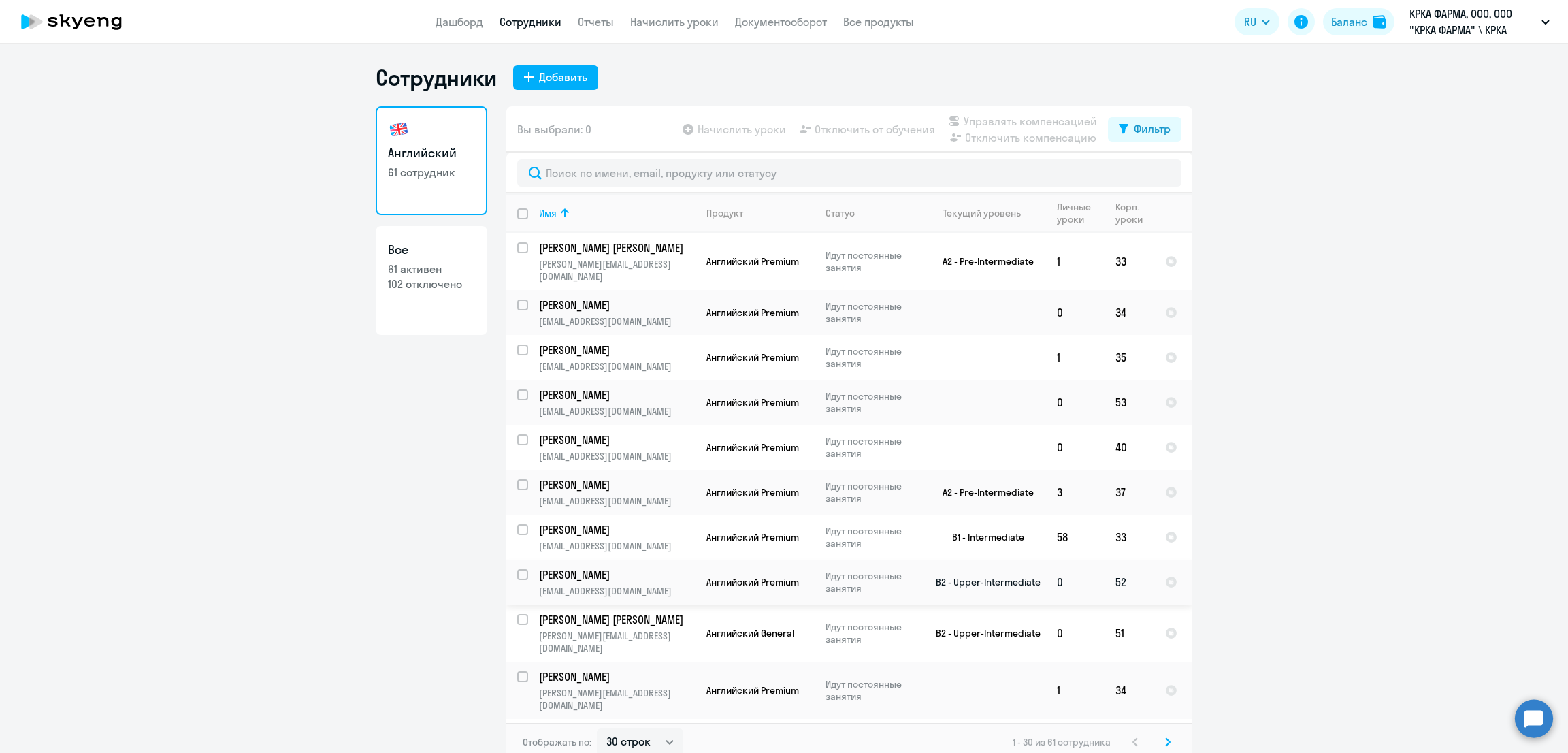
scroll to position [169, 0]
